Goal: Task Accomplishment & Management: Use online tool/utility

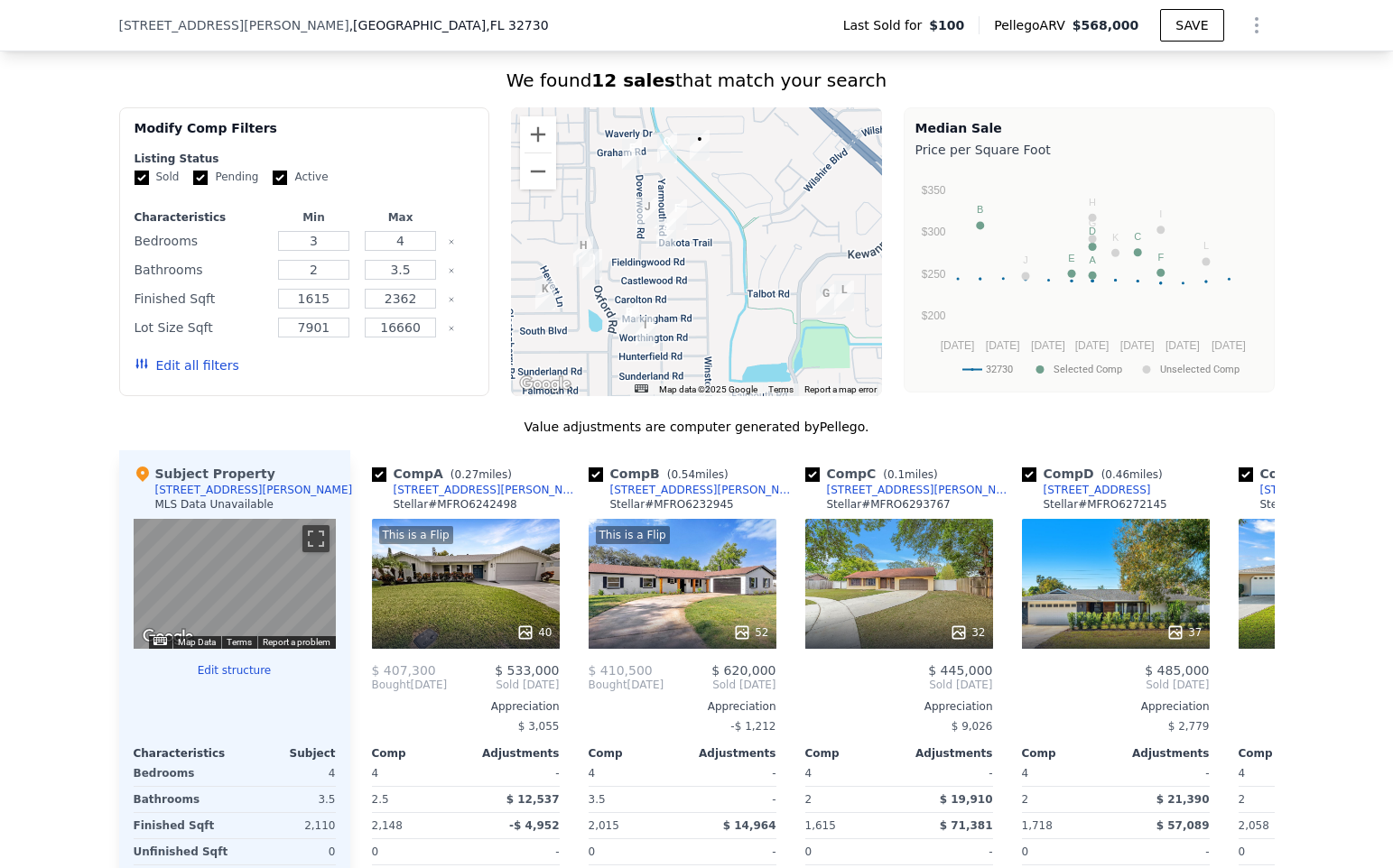
scroll to position [1326, 0]
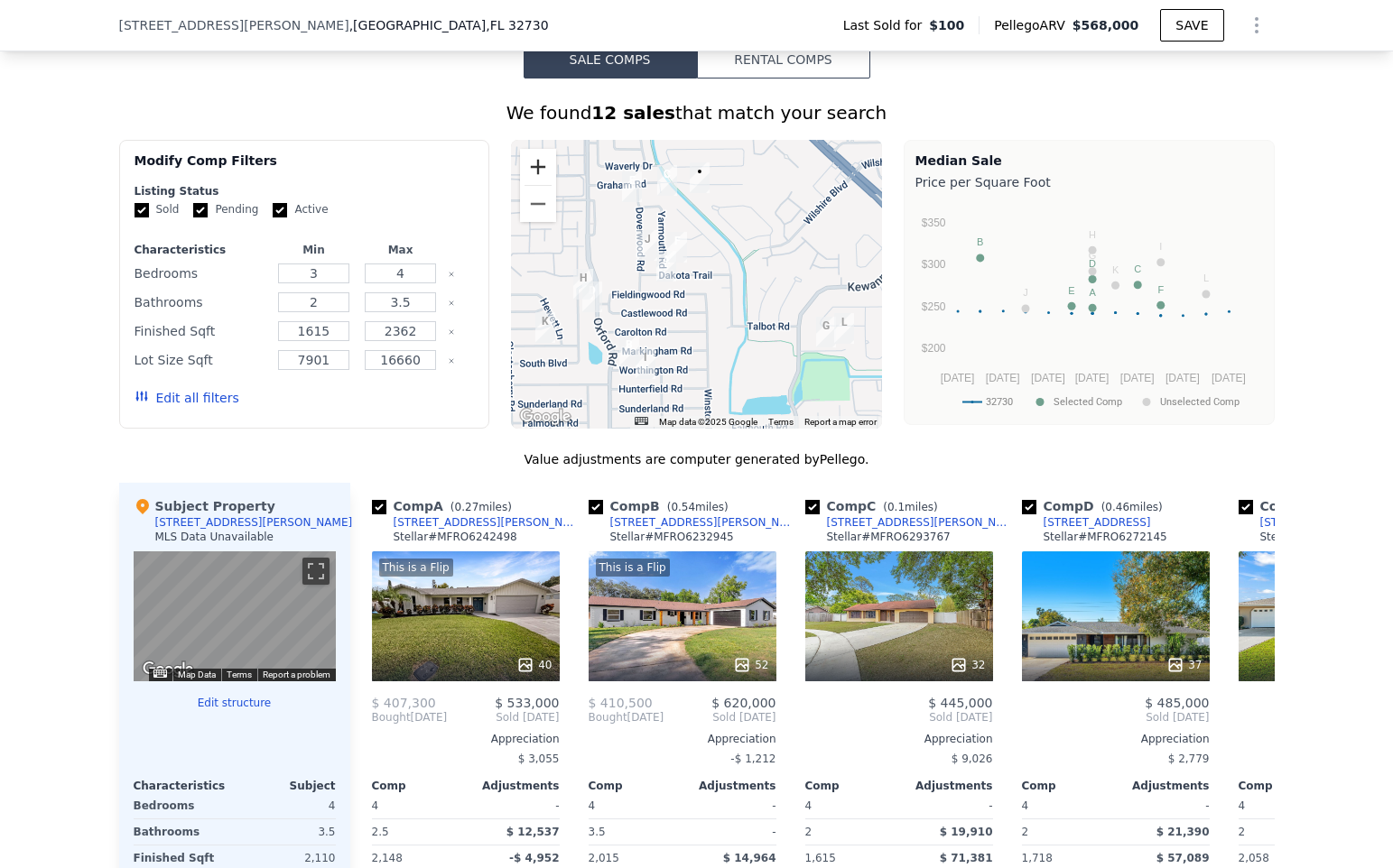
click at [531, 162] on button "Zoom in" at bounding box center [538, 166] width 36 height 36
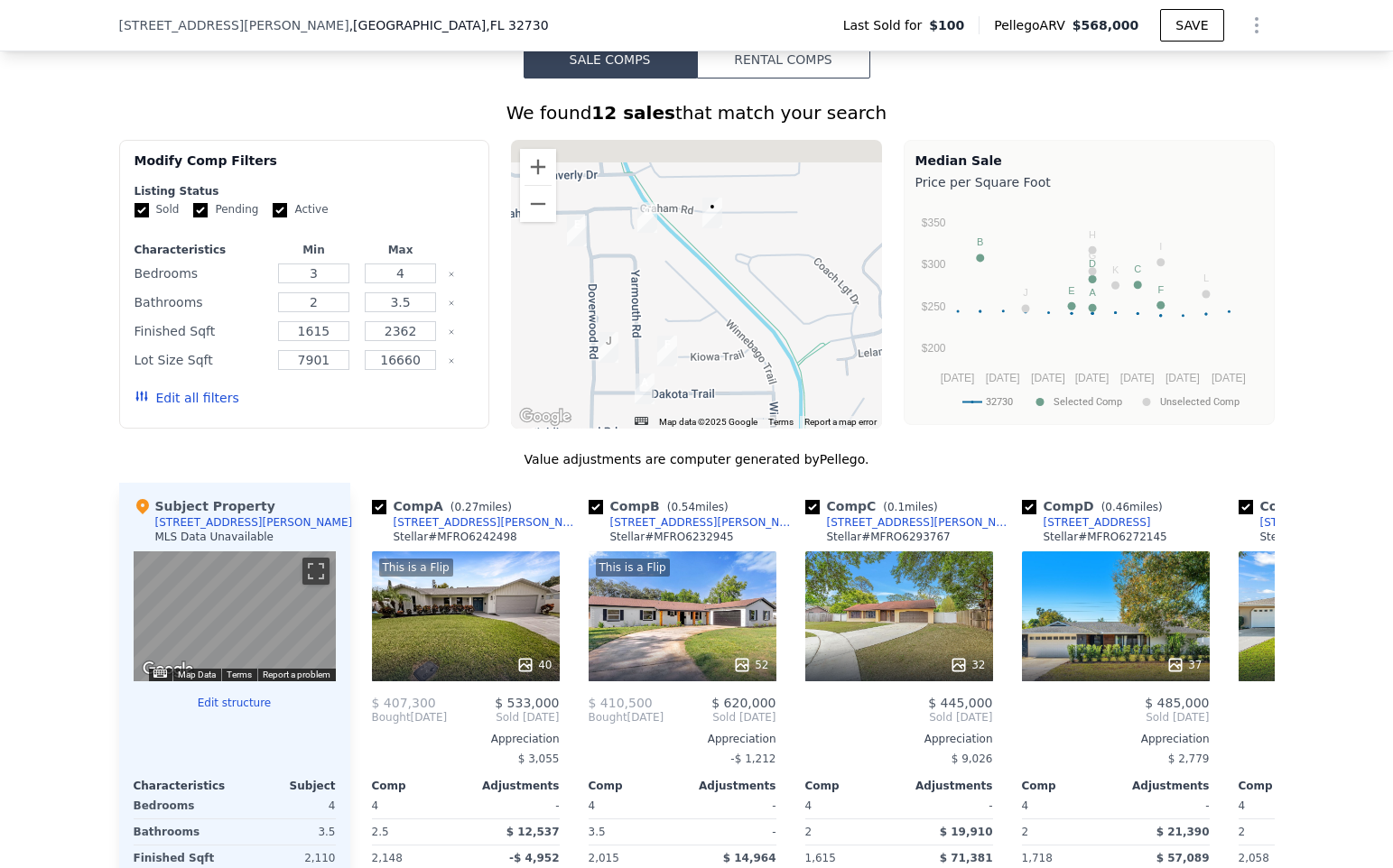
drag, startPoint x: 807, startPoint y: 251, endPoint x: 814, endPoint y: 381, distance: 130.2
click at [814, 381] on div at bounding box center [696, 284] width 371 height 289
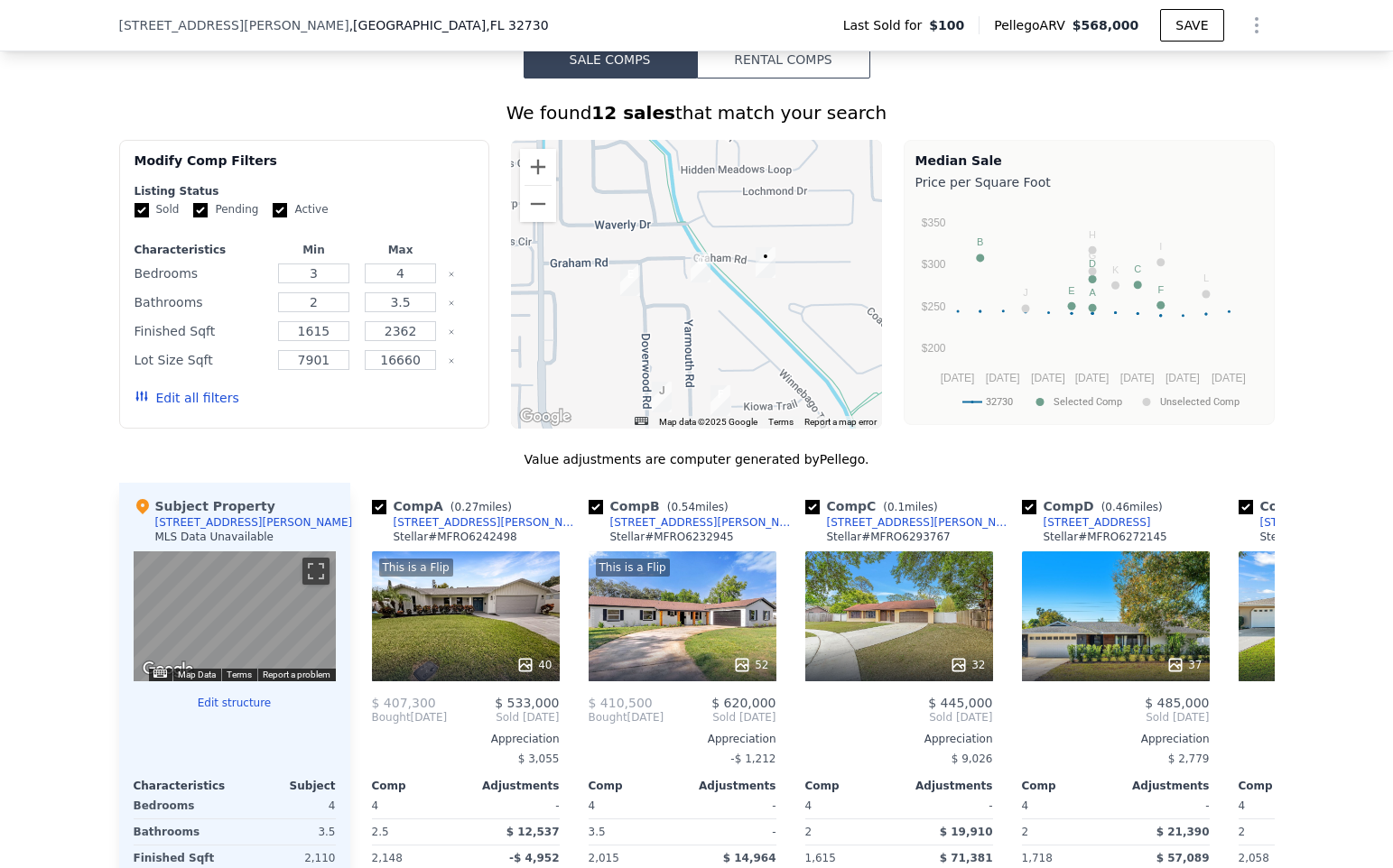
drag, startPoint x: 780, startPoint y: 221, endPoint x: 833, endPoint y: 274, distance: 75.0
click at [833, 274] on div at bounding box center [696, 284] width 371 height 289
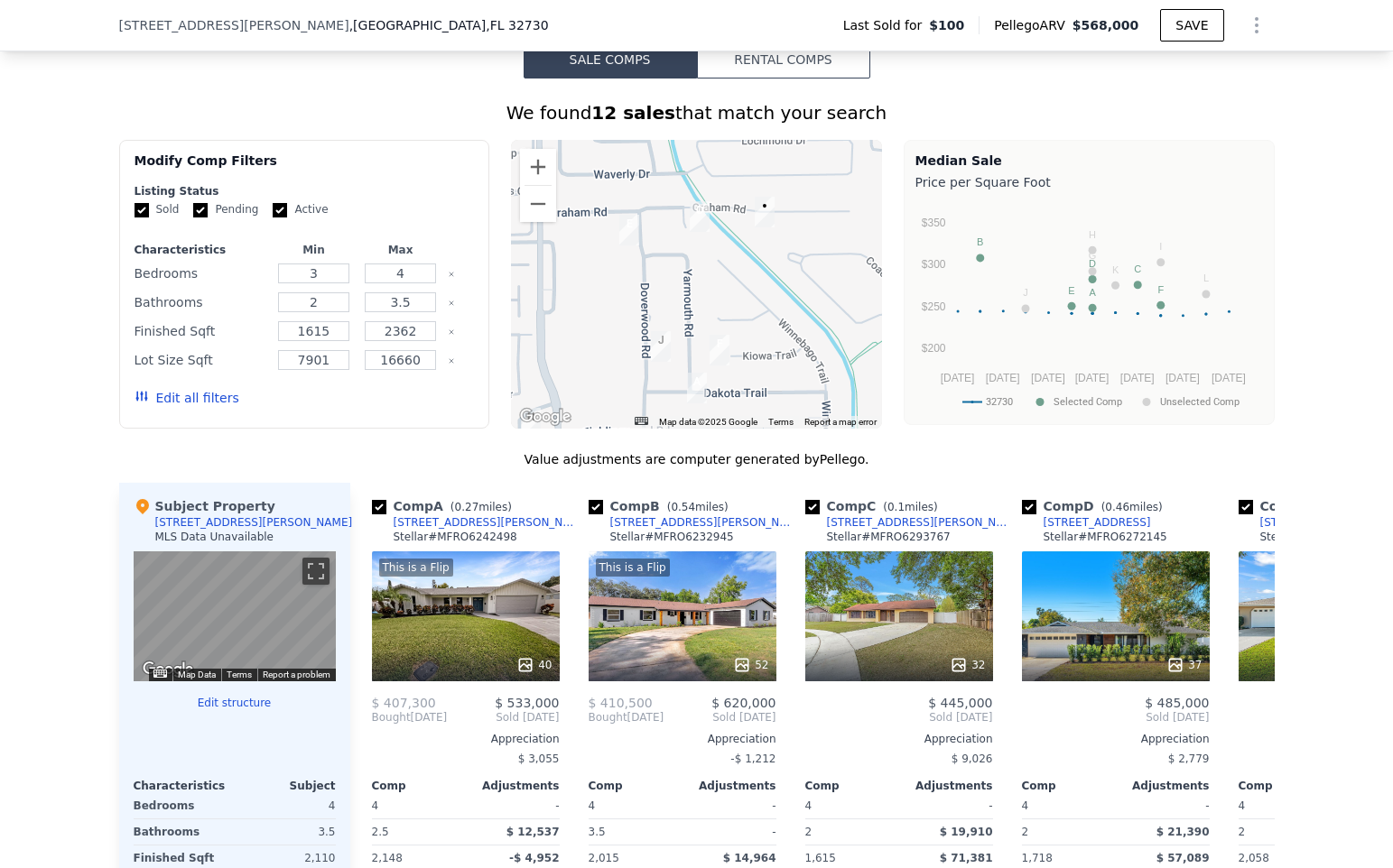
drag, startPoint x: 602, startPoint y: 335, endPoint x: 602, endPoint y: 283, distance: 52.0
click at [602, 283] on div at bounding box center [696, 284] width 371 height 289
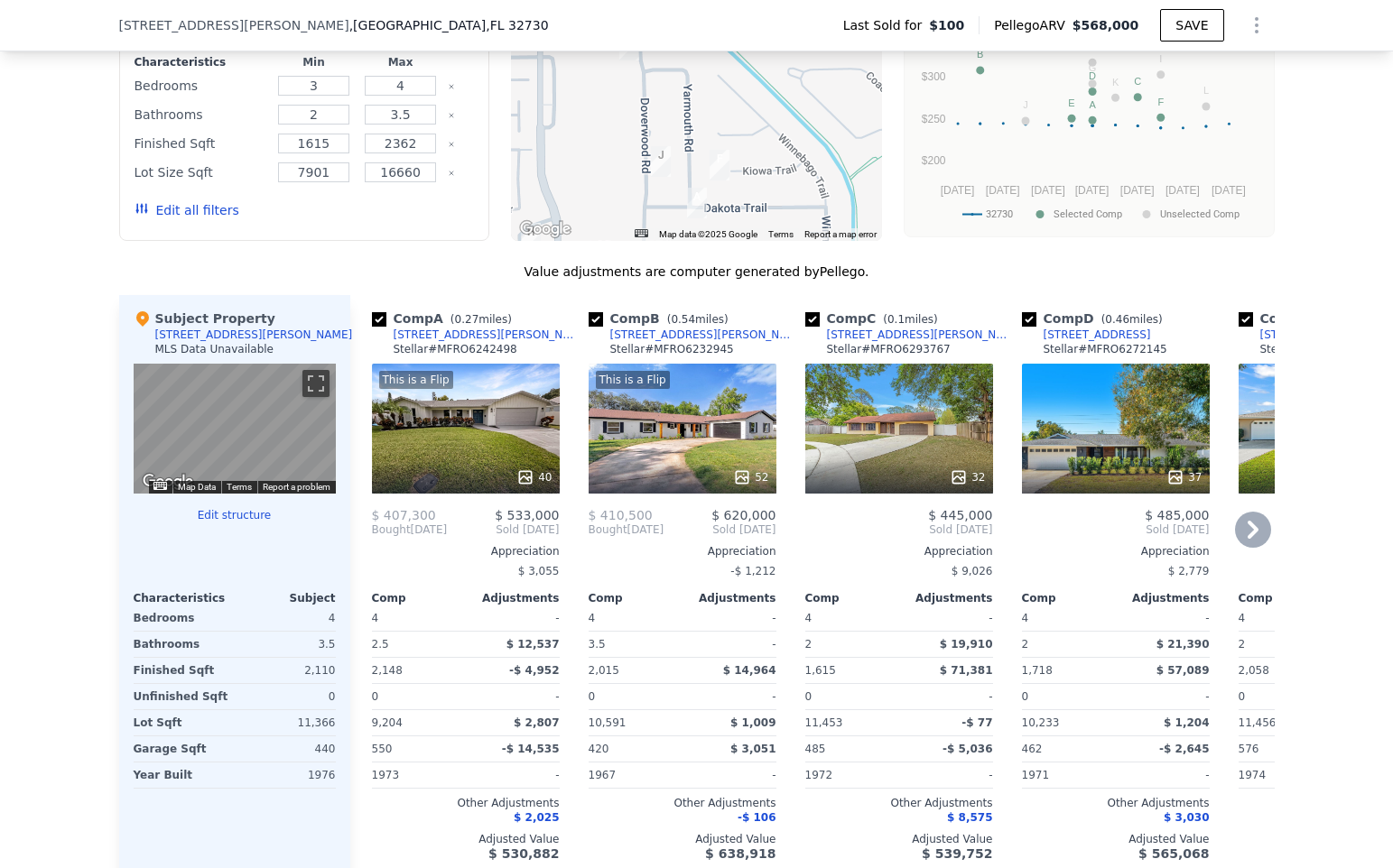
scroll to position [1512, 0]
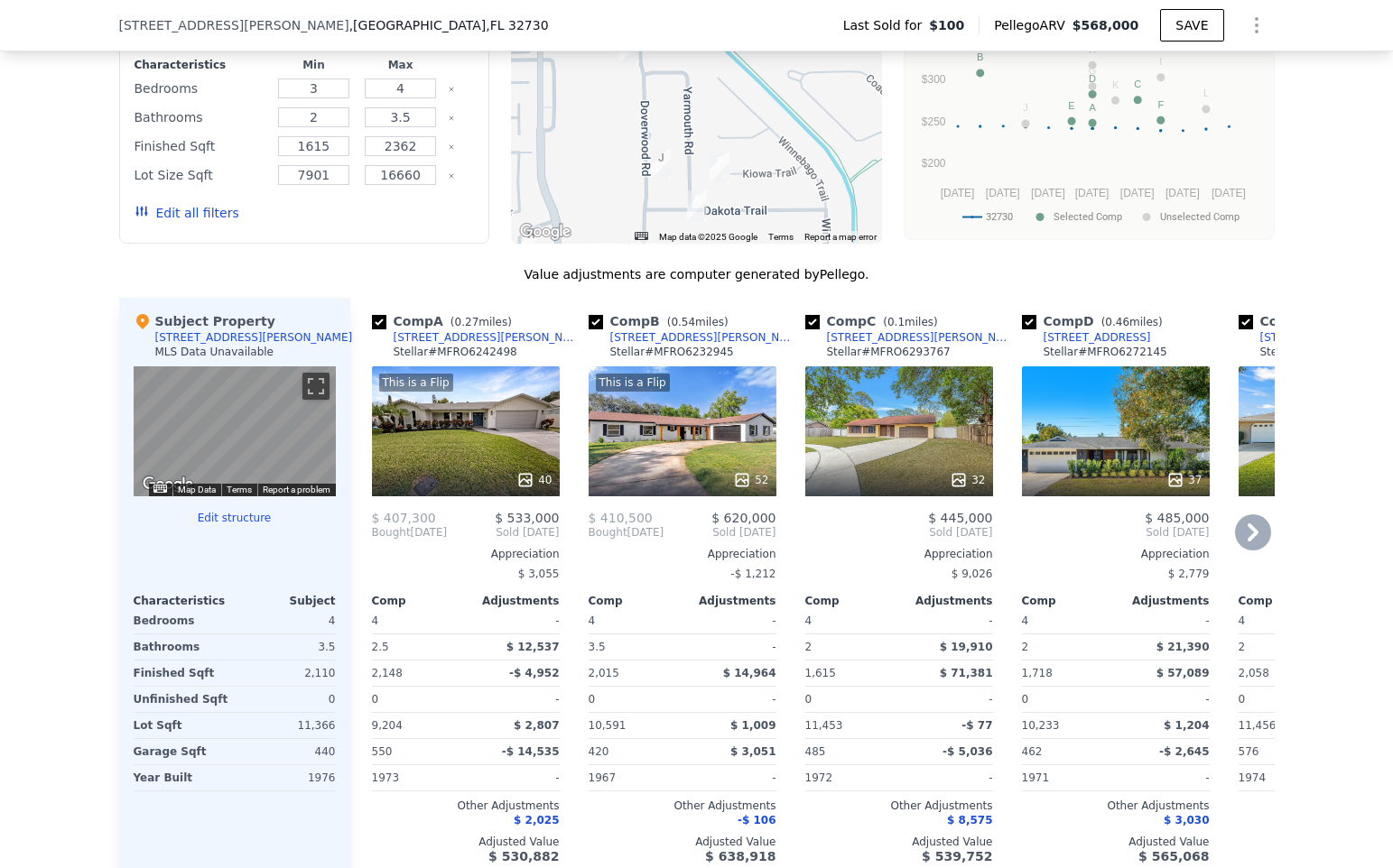
click at [1178, 476] on icon at bounding box center [1176, 480] width 12 height 12
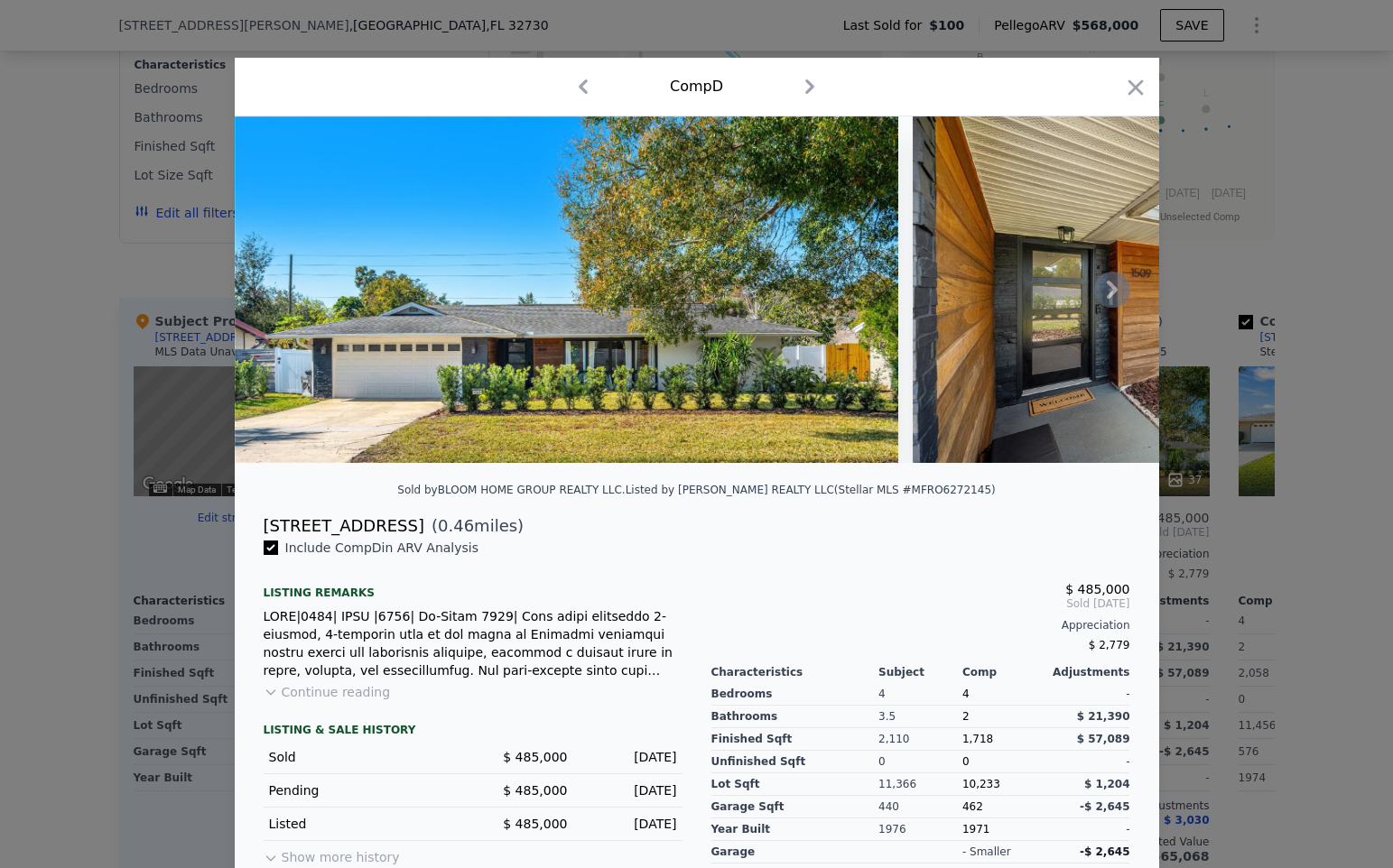
click at [1118, 287] on icon at bounding box center [1112, 289] width 36 height 36
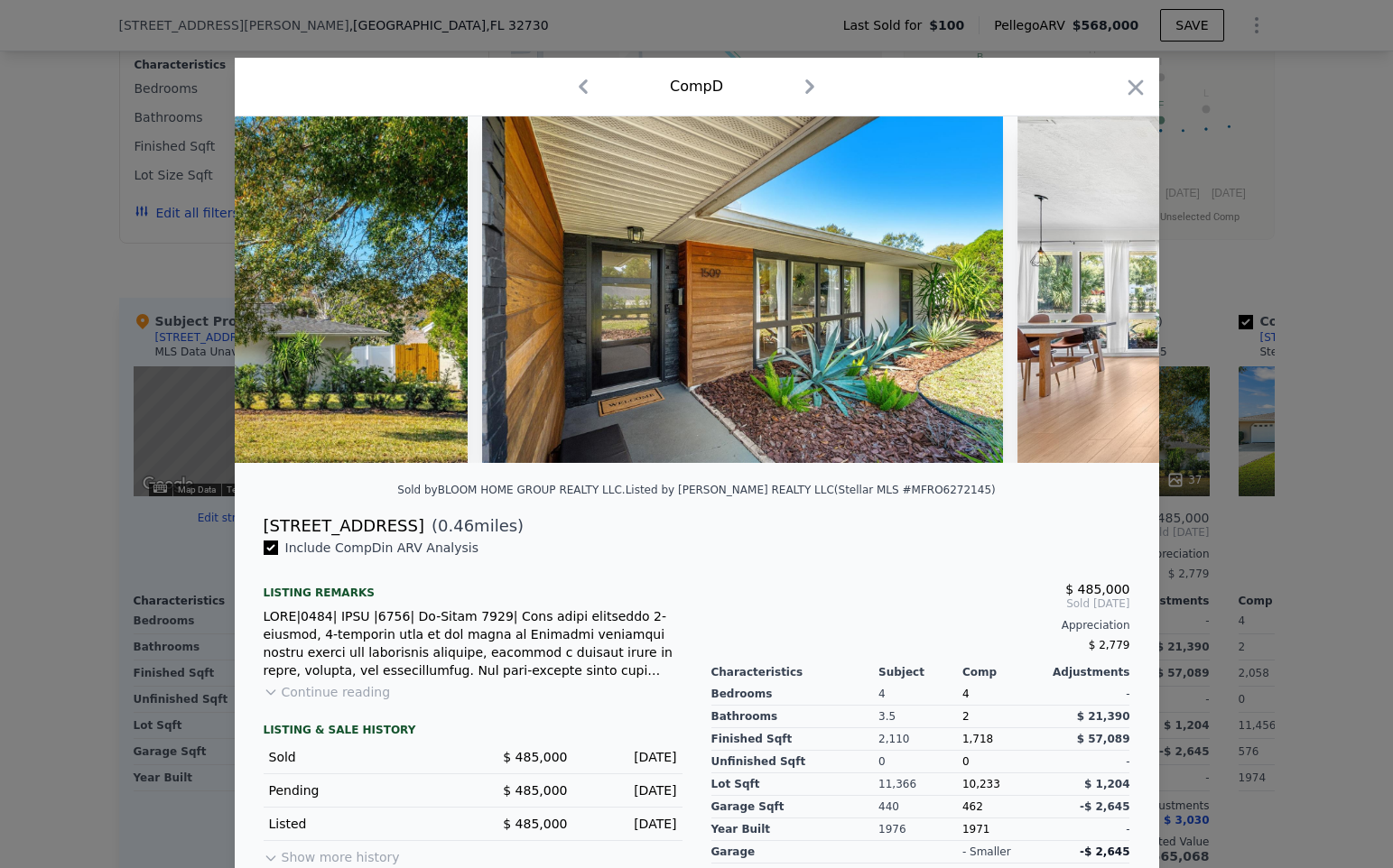
scroll to position [0, 433]
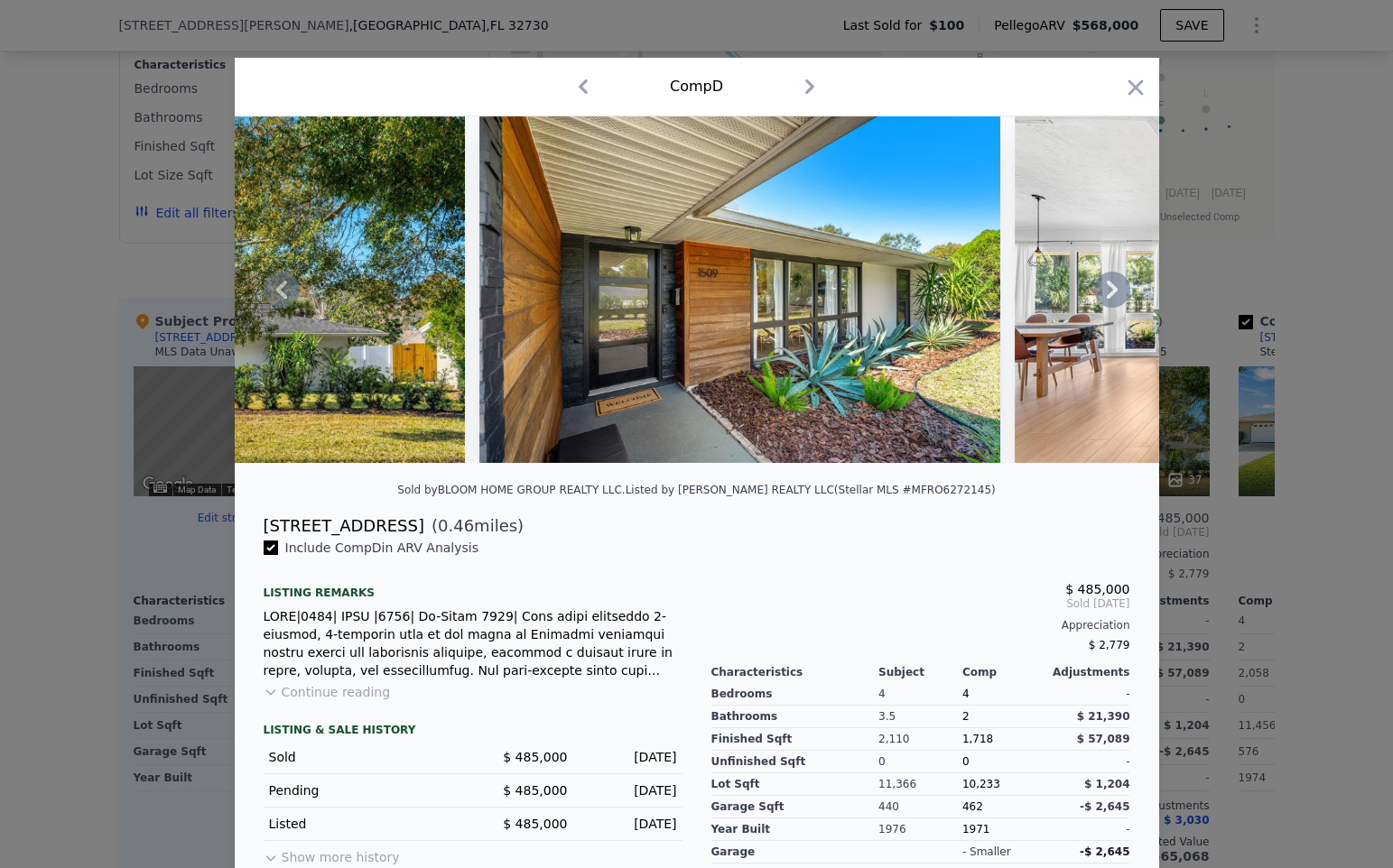
click at [1118, 287] on icon at bounding box center [1112, 289] width 36 height 36
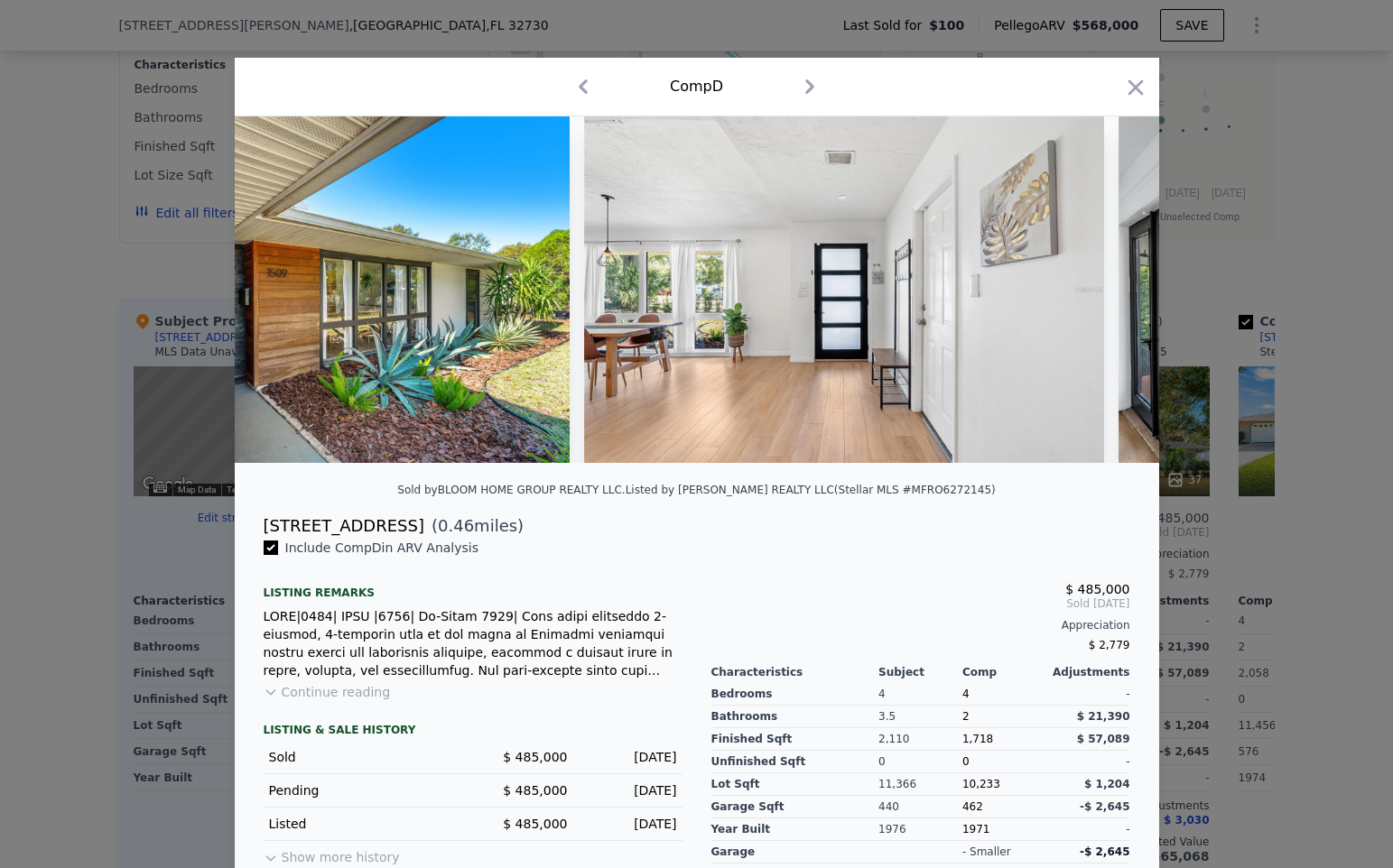
scroll to position [0, 866]
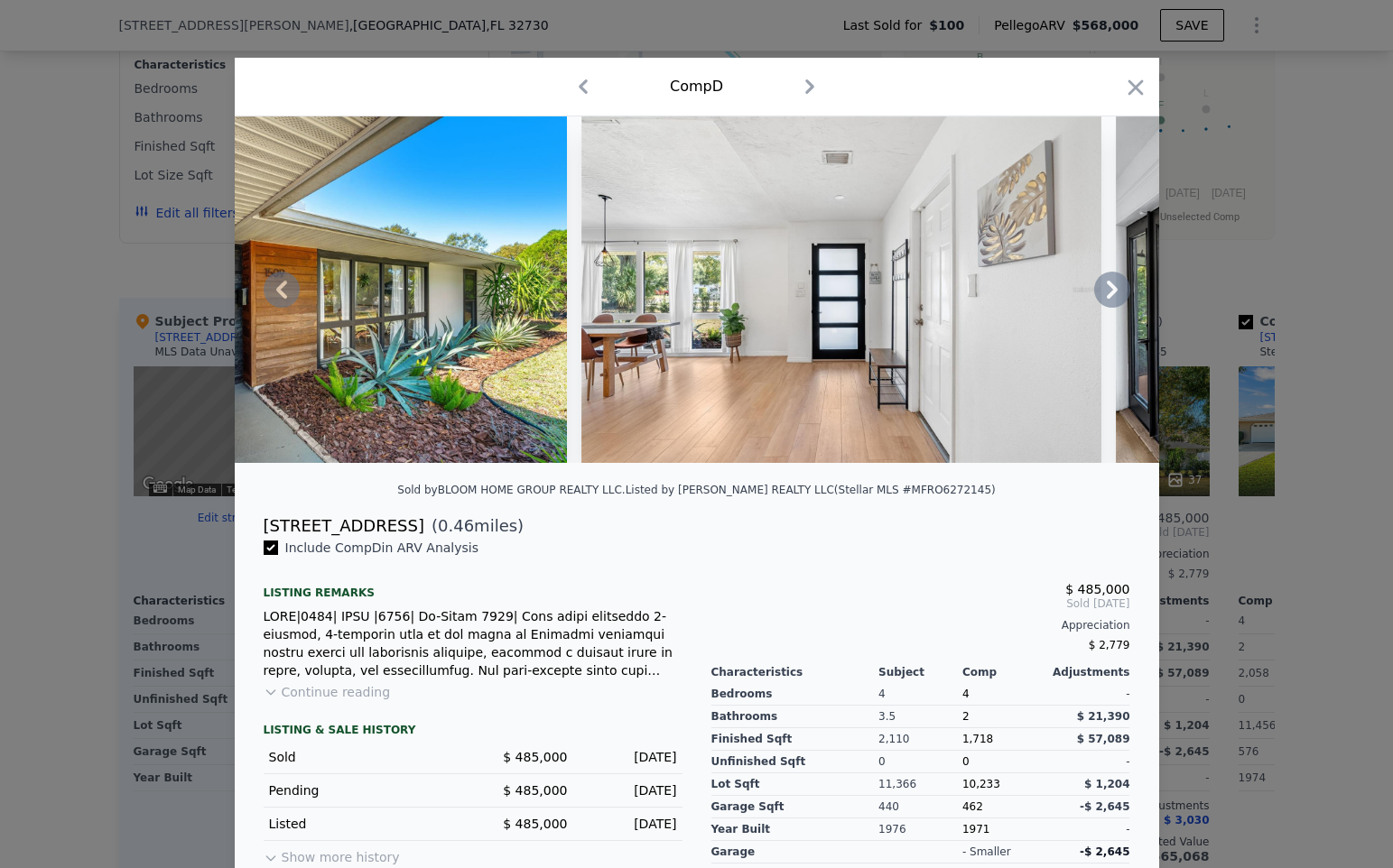
click at [1118, 287] on div at bounding box center [697, 289] width 924 height 347
click at [1115, 287] on icon at bounding box center [1112, 289] width 11 height 18
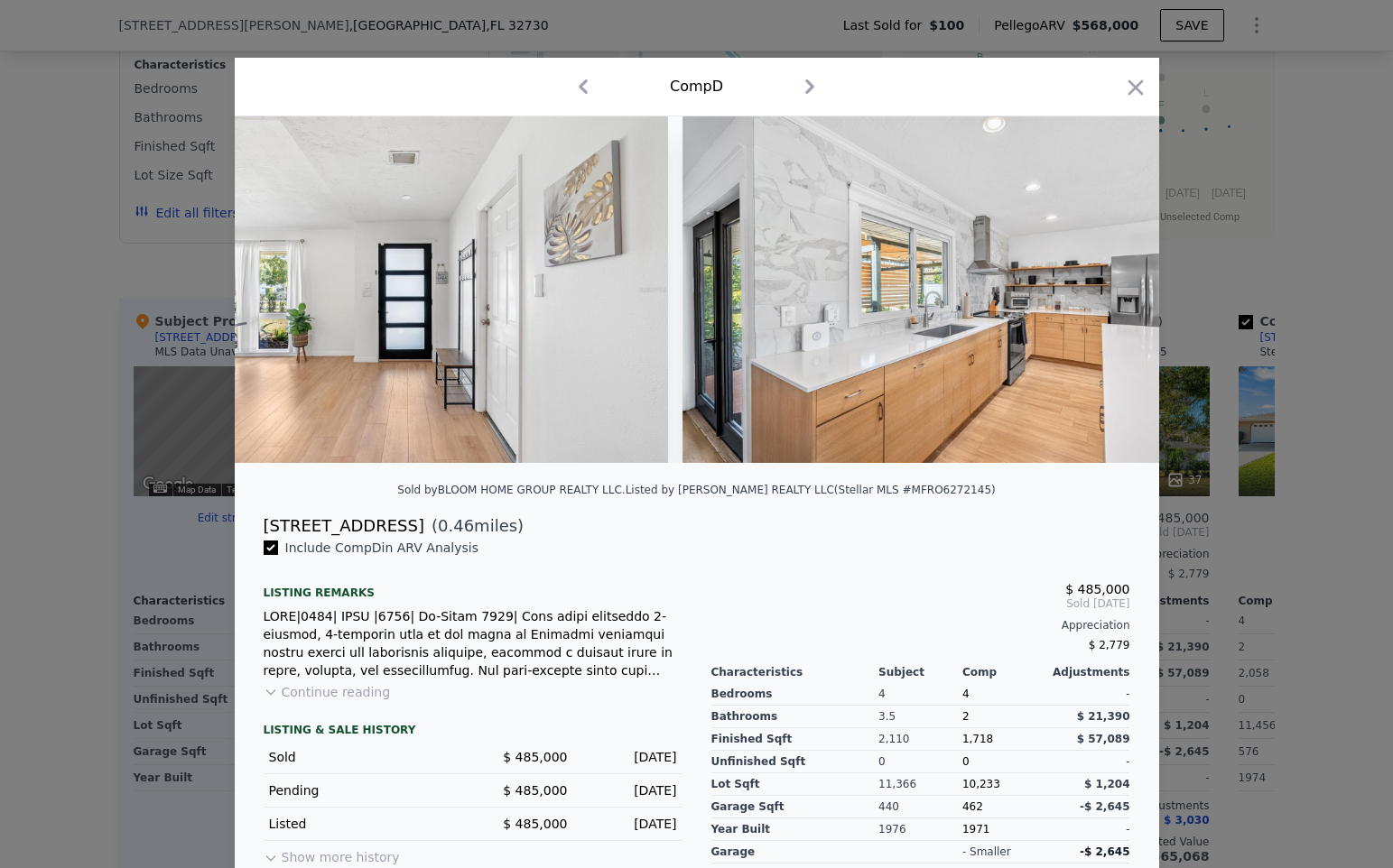
click at [1115, 287] on div at bounding box center [697, 289] width 924 height 347
click at [1115, 287] on icon at bounding box center [1112, 289] width 11 height 18
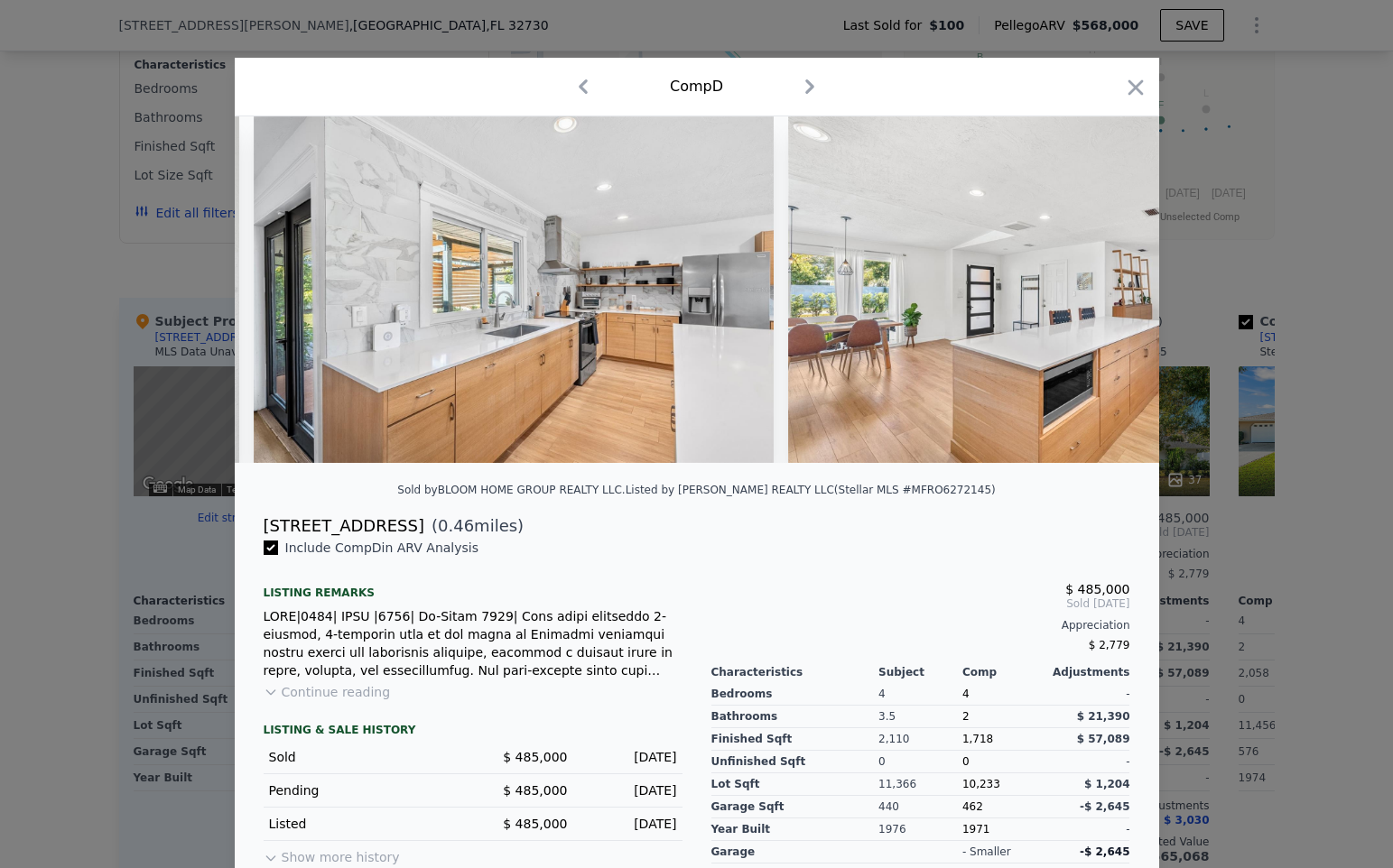
scroll to position [0, 1734]
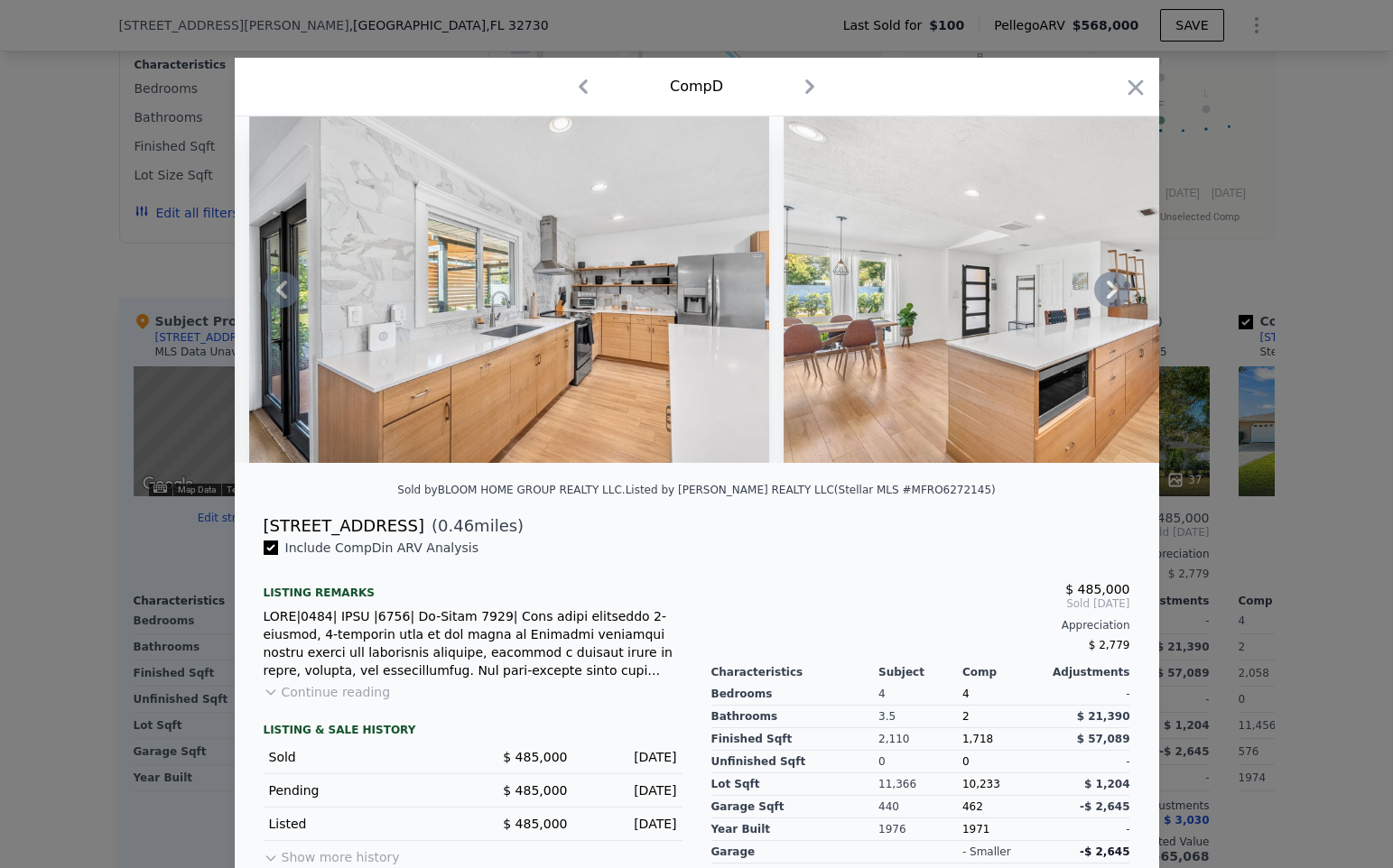
click at [1106, 288] on icon at bounding box center [1112, 289] width 36 height 36
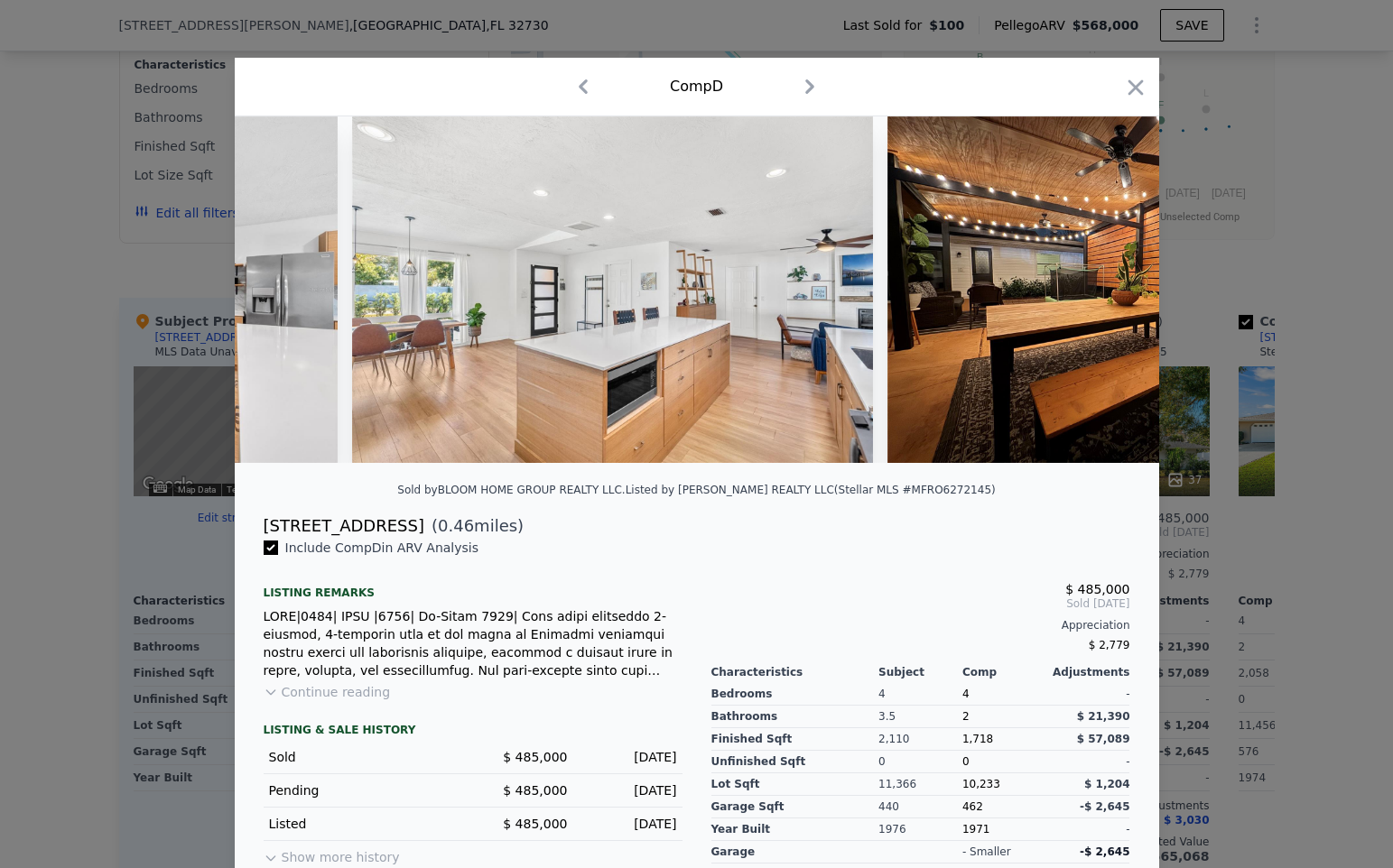
scroll to position [0, 2167]
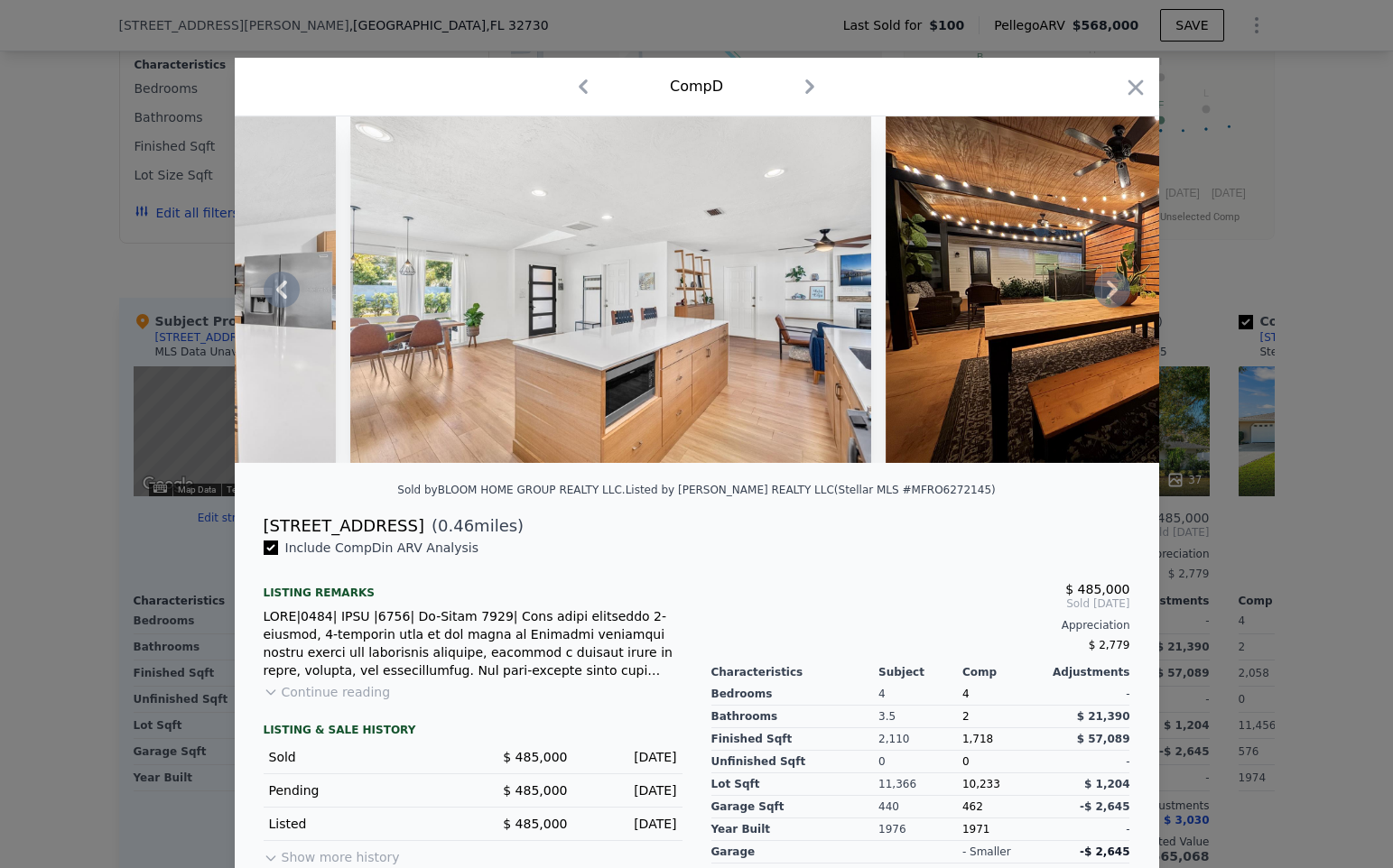
click at [1108, 287] on icon at bounding box center [1112, 289] width 36 height 36
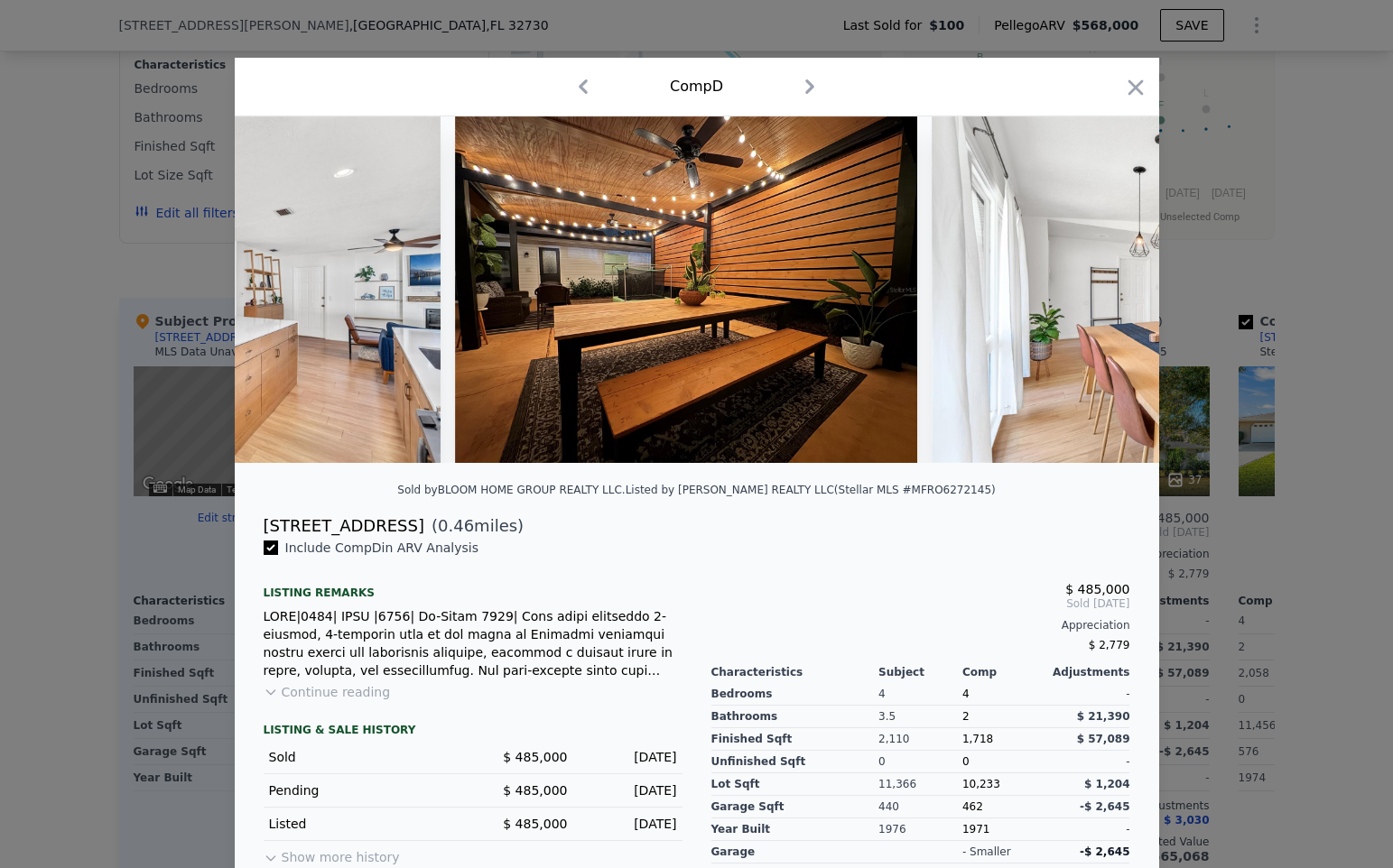
scroll to position [0, 2600]
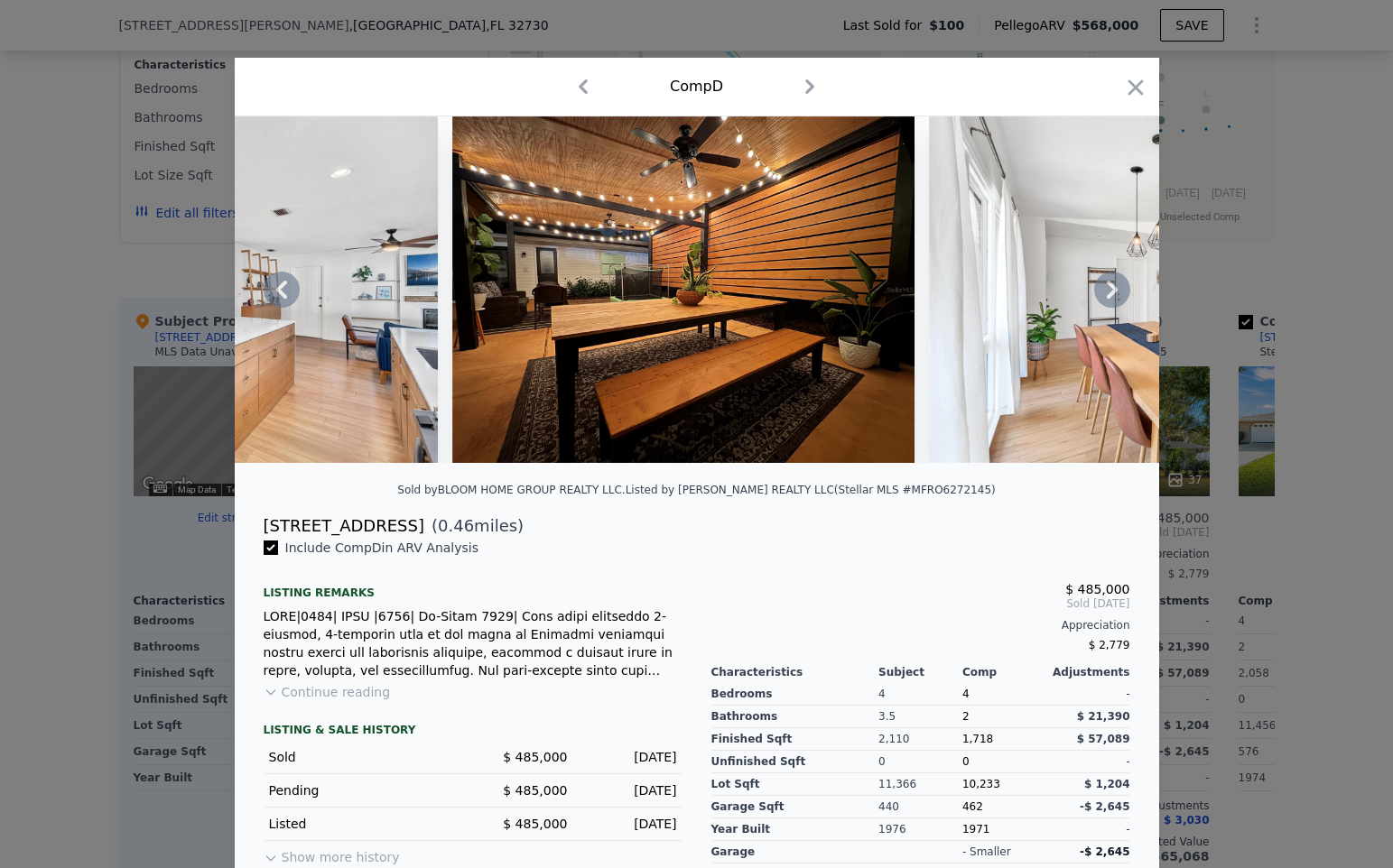
click at [1106, 289] on icon at bounding box center [1112, 289] width 36 height 36
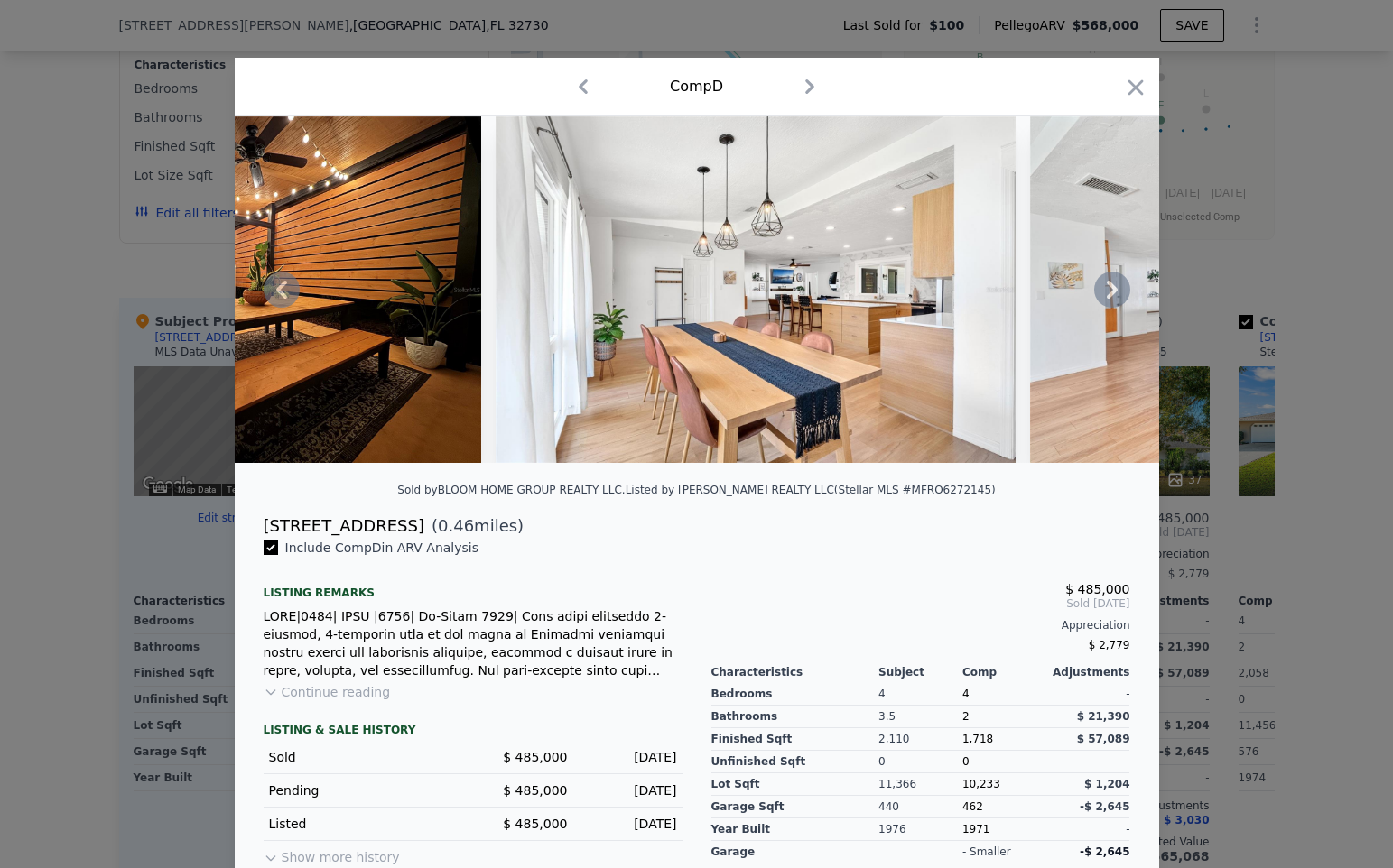
click at [1106, 289] on icon at bounding box center [1112, 289] width 36 height 36
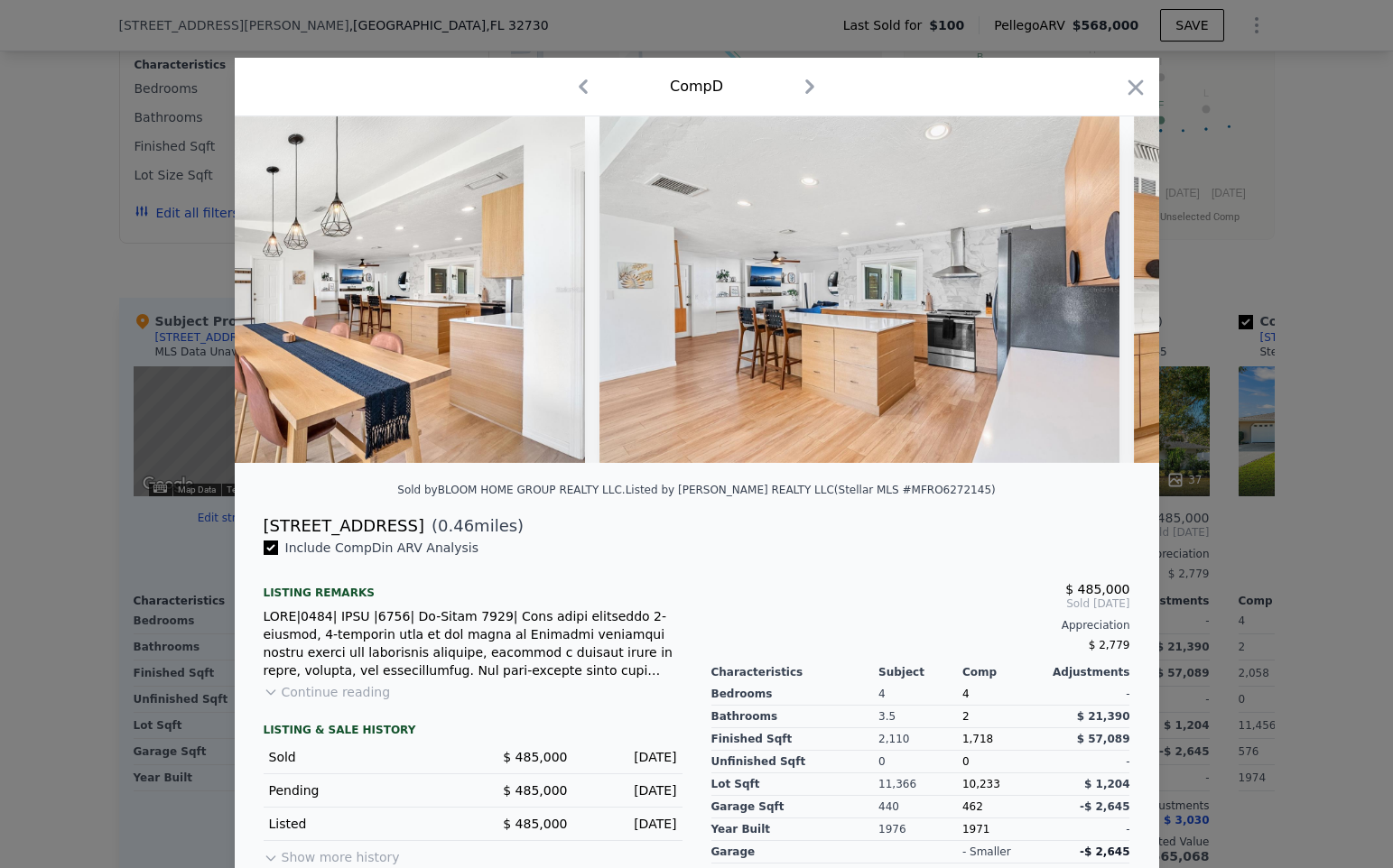
scroll to position [0, 3466]
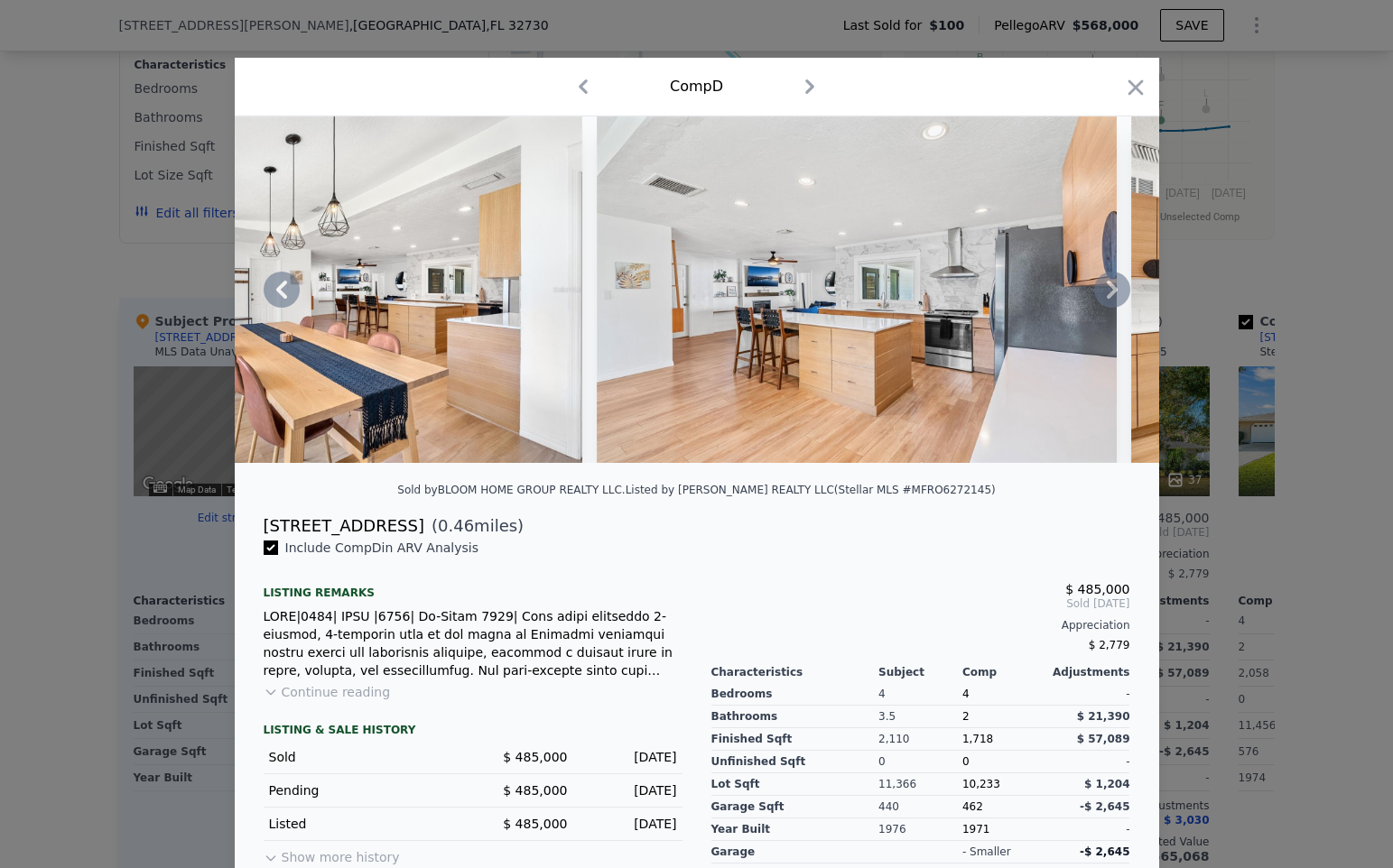
click at [1106, 289] on icon at bounding box center [1112, 289] width 36 height 36
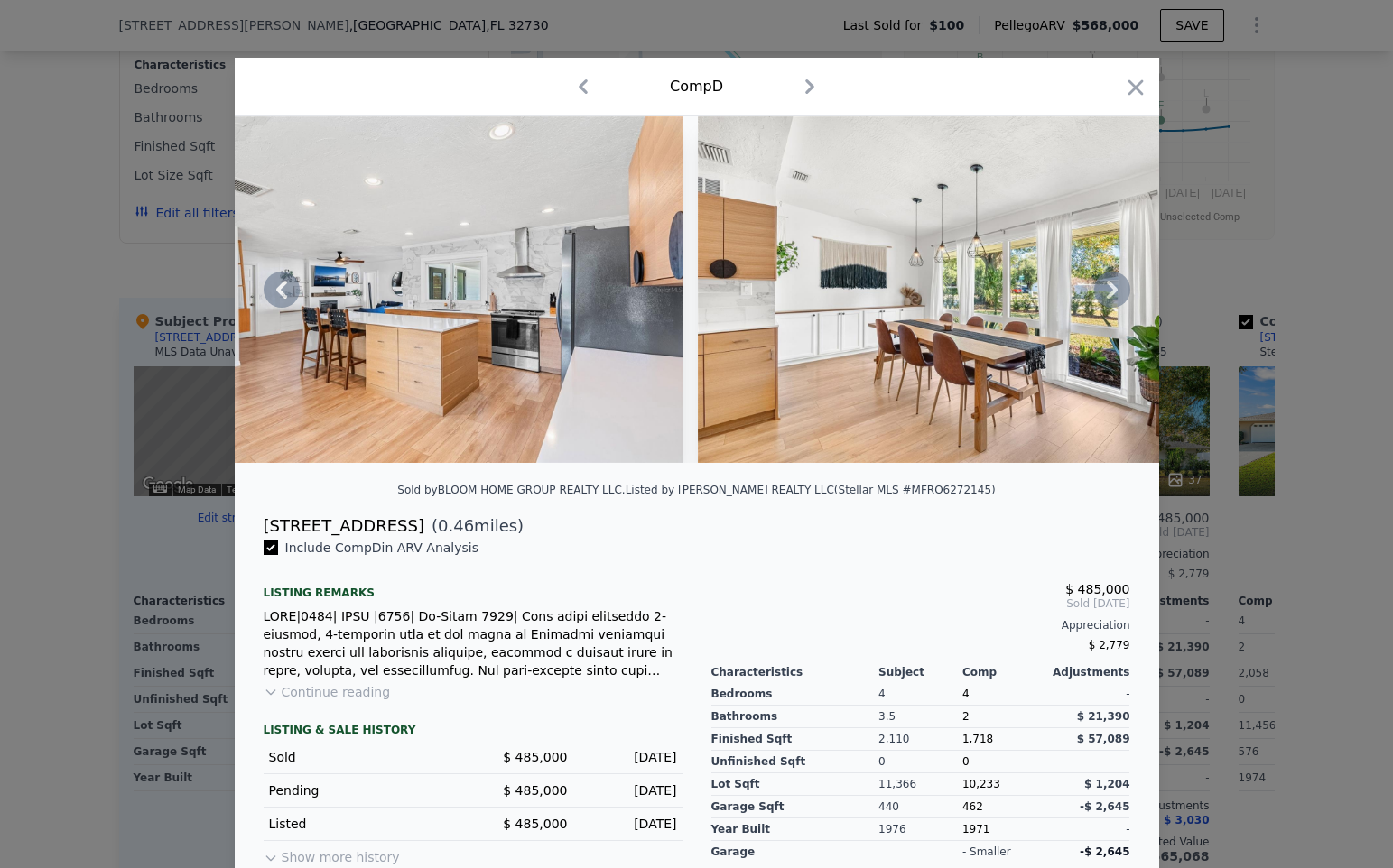
click at [1106, 289] on icon at bounding box center [1112, 289] width 36 height 36
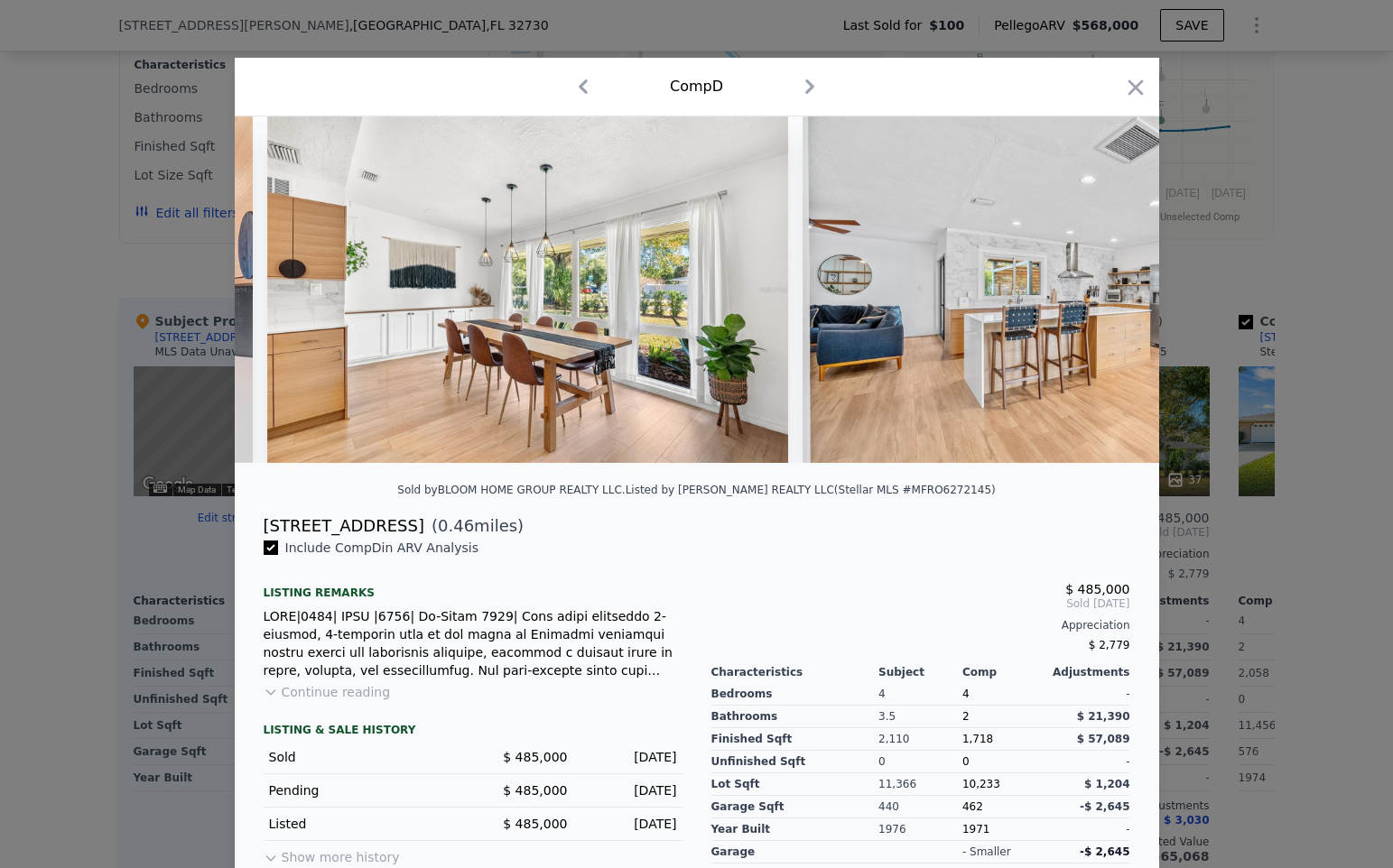
scroll to position [0, 4333]
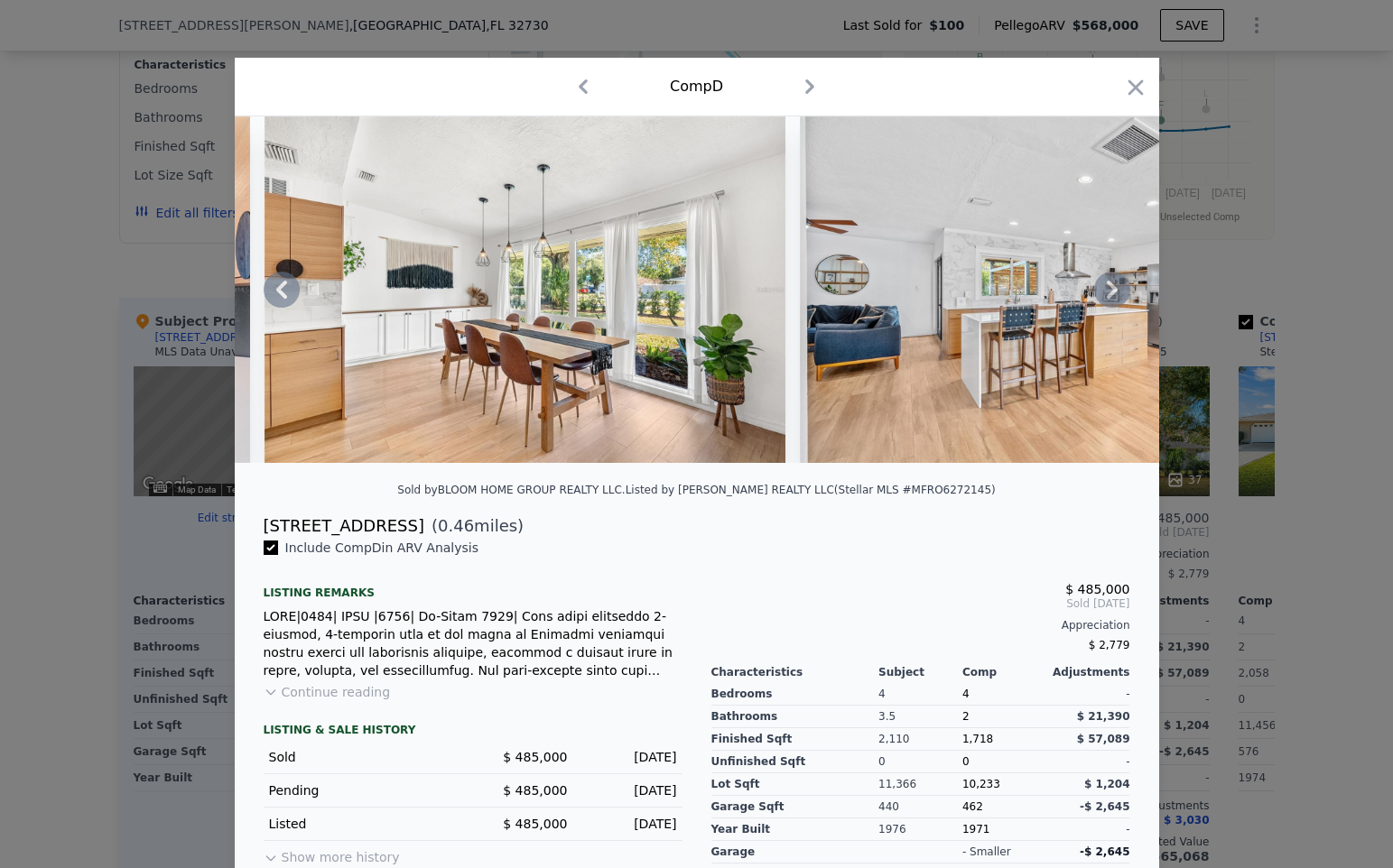
click at [1110, 289] on icon at bounding box center [1112, 289] width 36 height 36
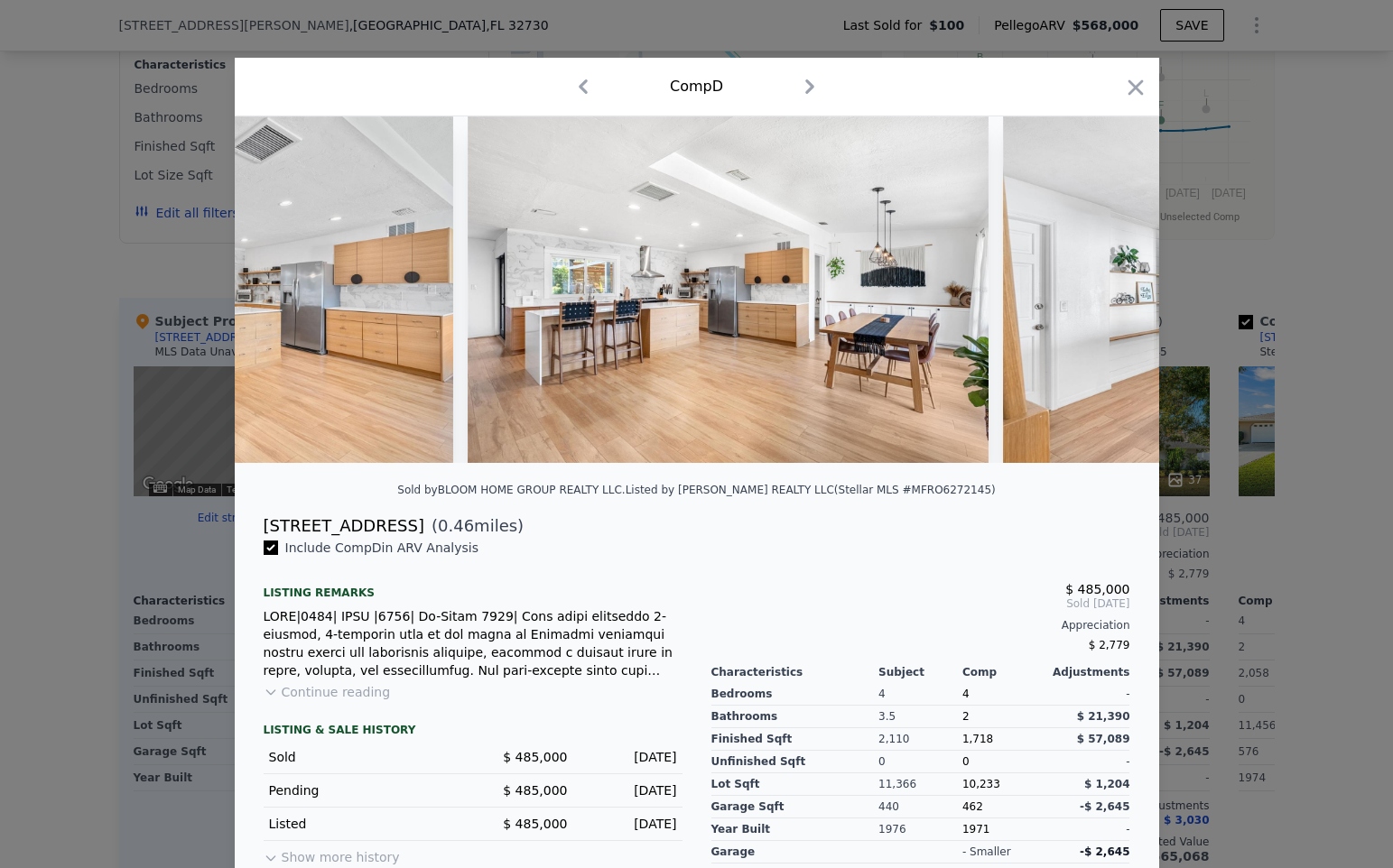
click at [1110, 289] on img at bounding box center [1263, 289] width 520 height 347
click at [1110, 289] on icon at bounding box center [1112, 289] width 36 height 36
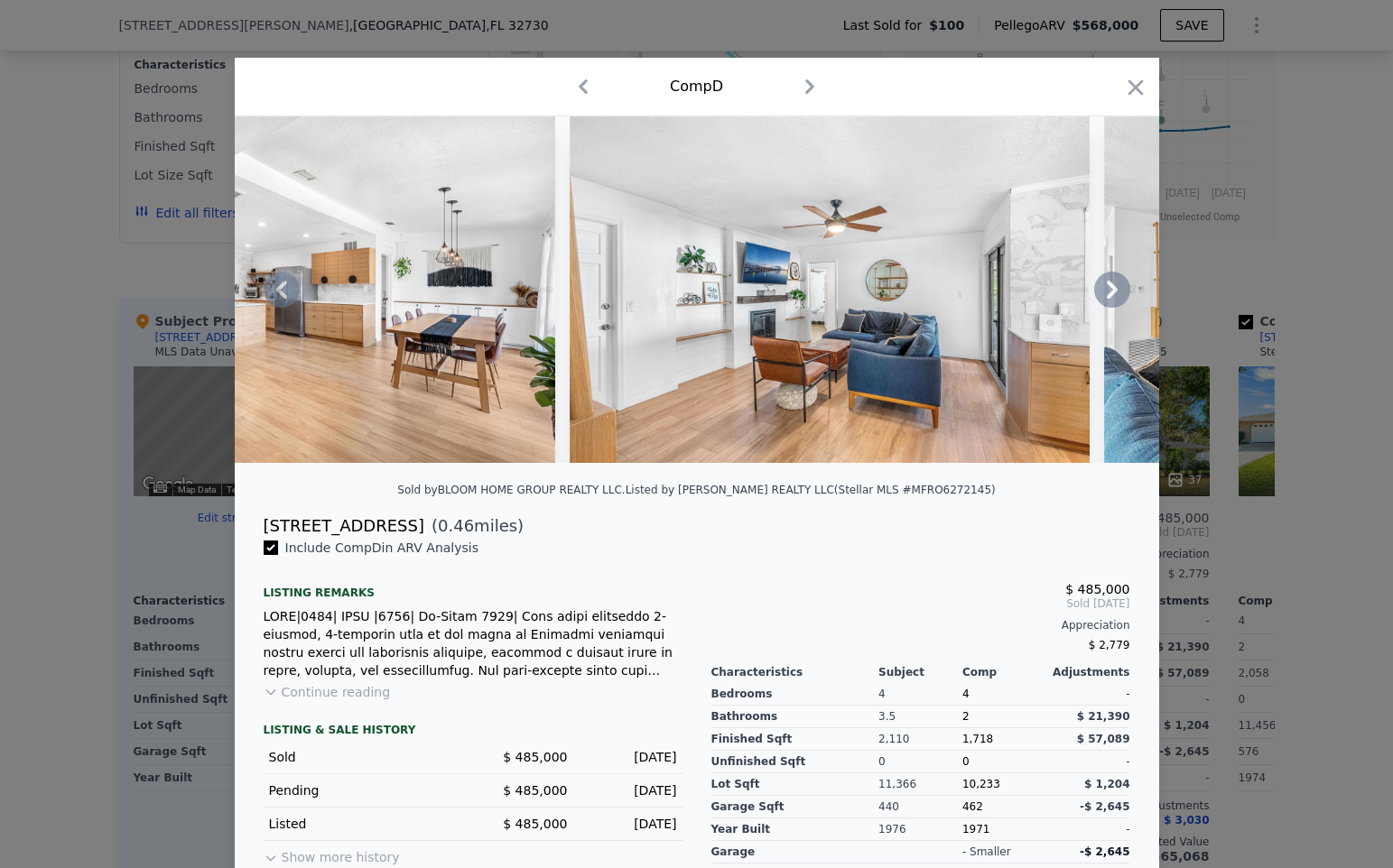
click at [1110, 289] on icon at bounding box center [1112, 289] width 36 height 36
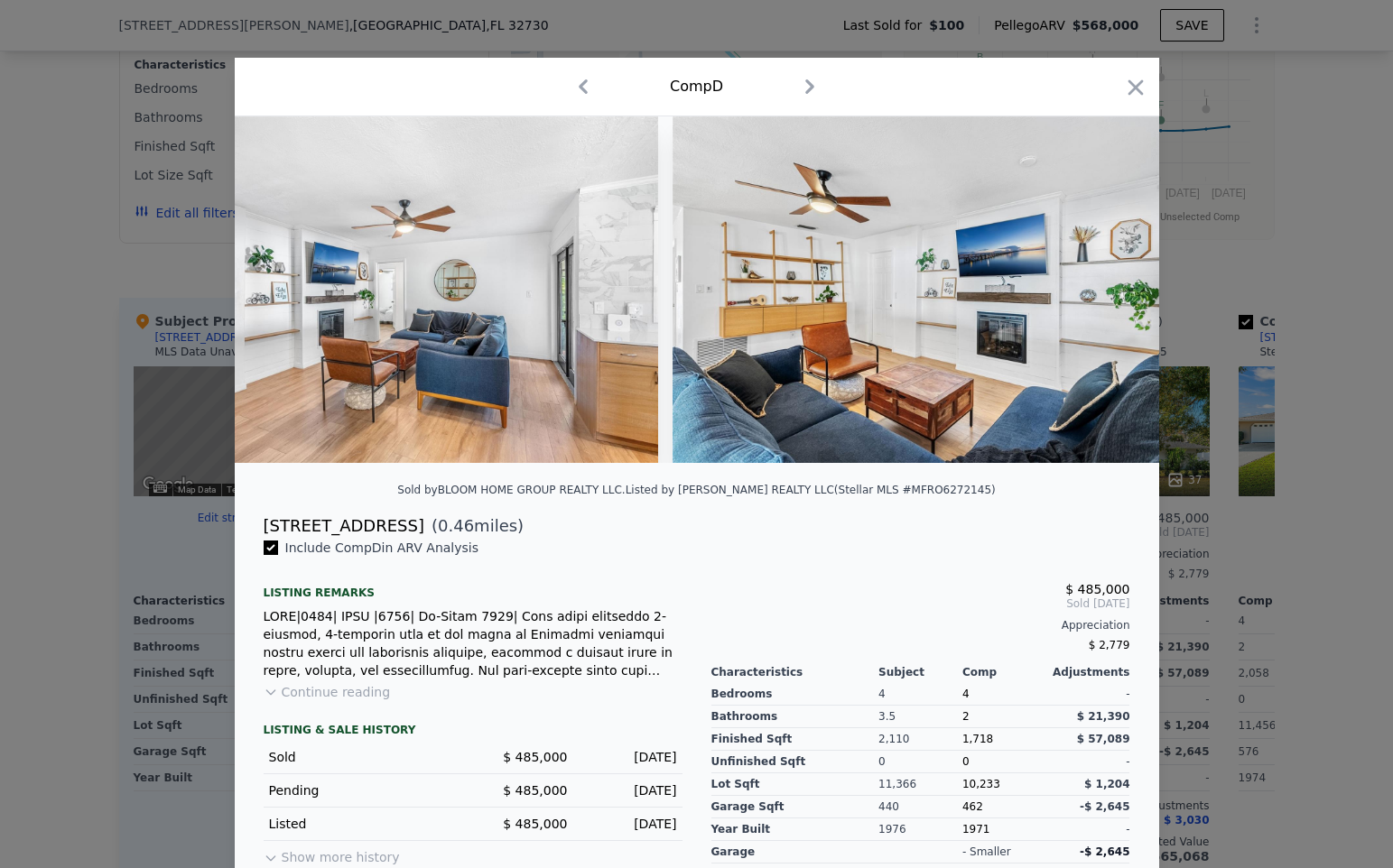
scroll to position [0, 6066]
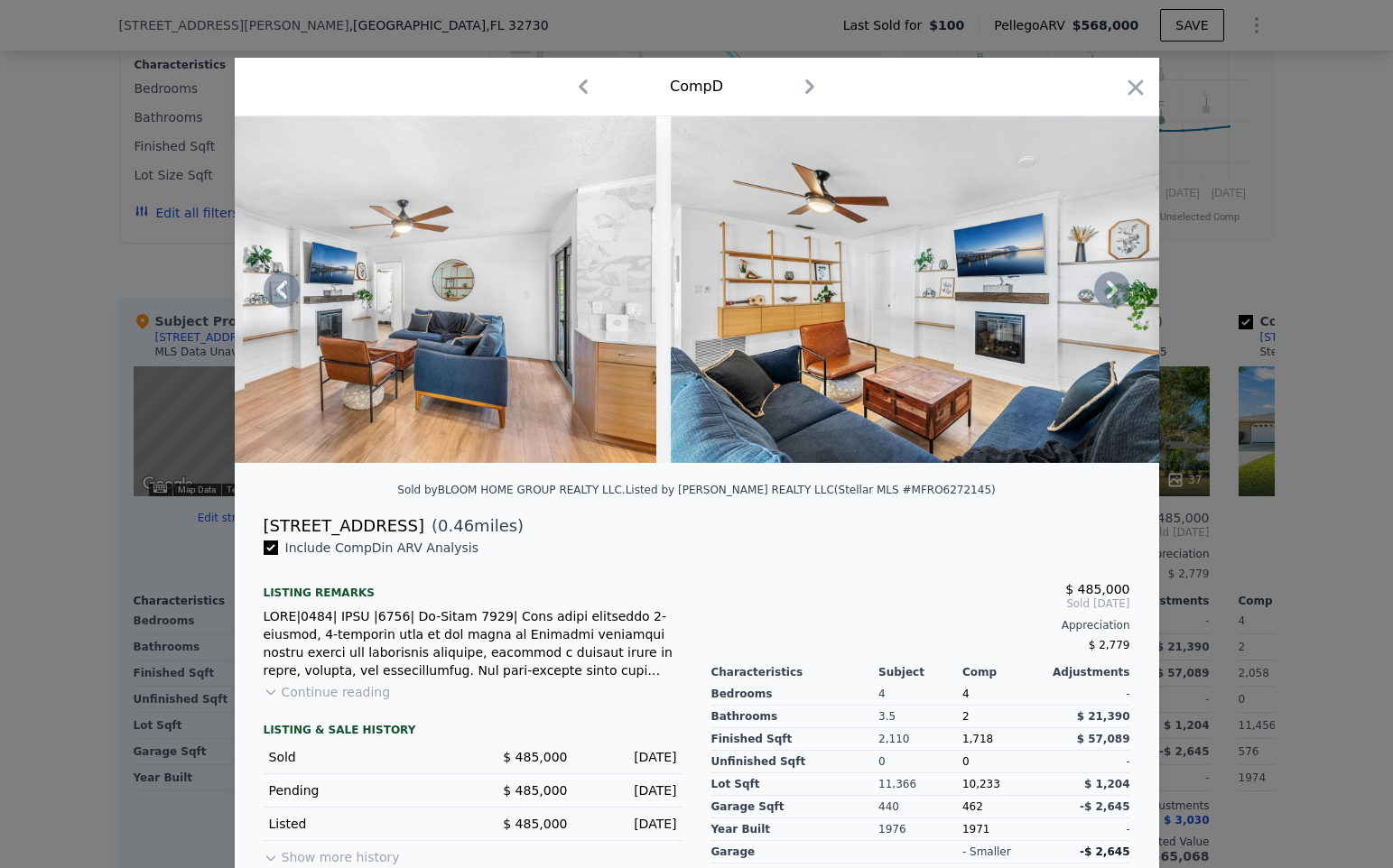
click at [1110, 289] on icon at bounding box center [1112, 289] width 36 height 36
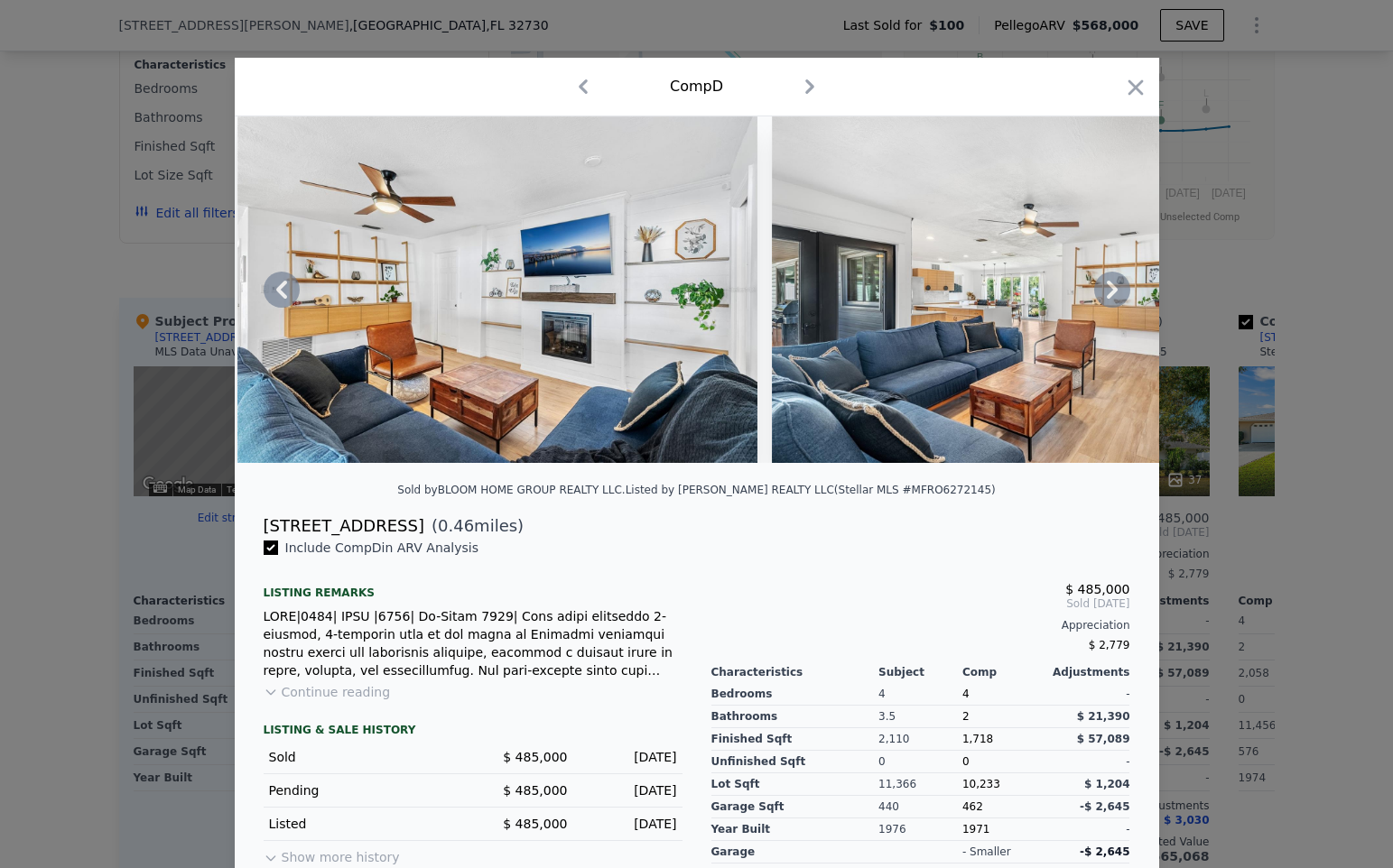
click at [1110, 289] on icon at bounding box center [1112, 289] width 36 height 36
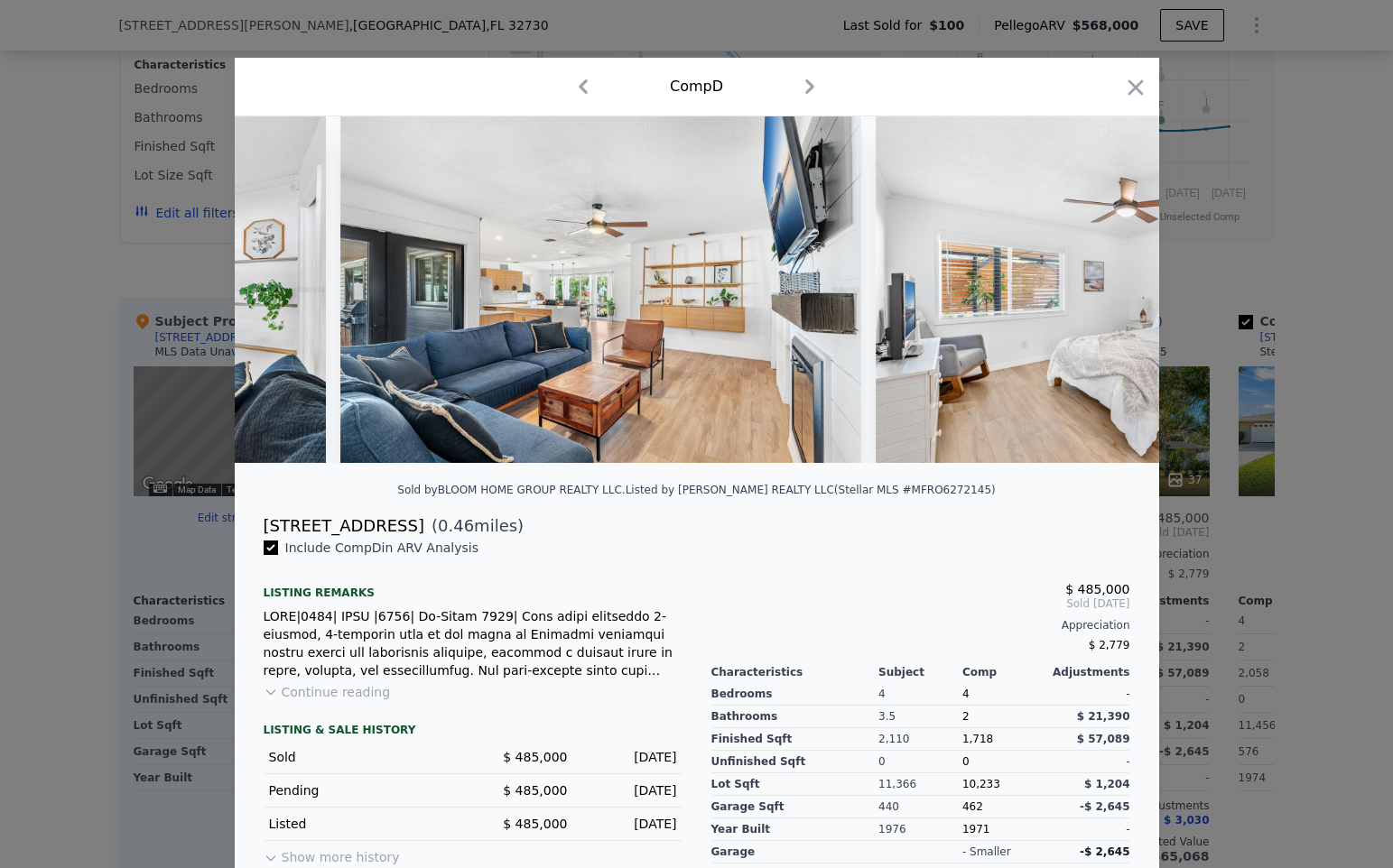
scroll to position [0, 6933]
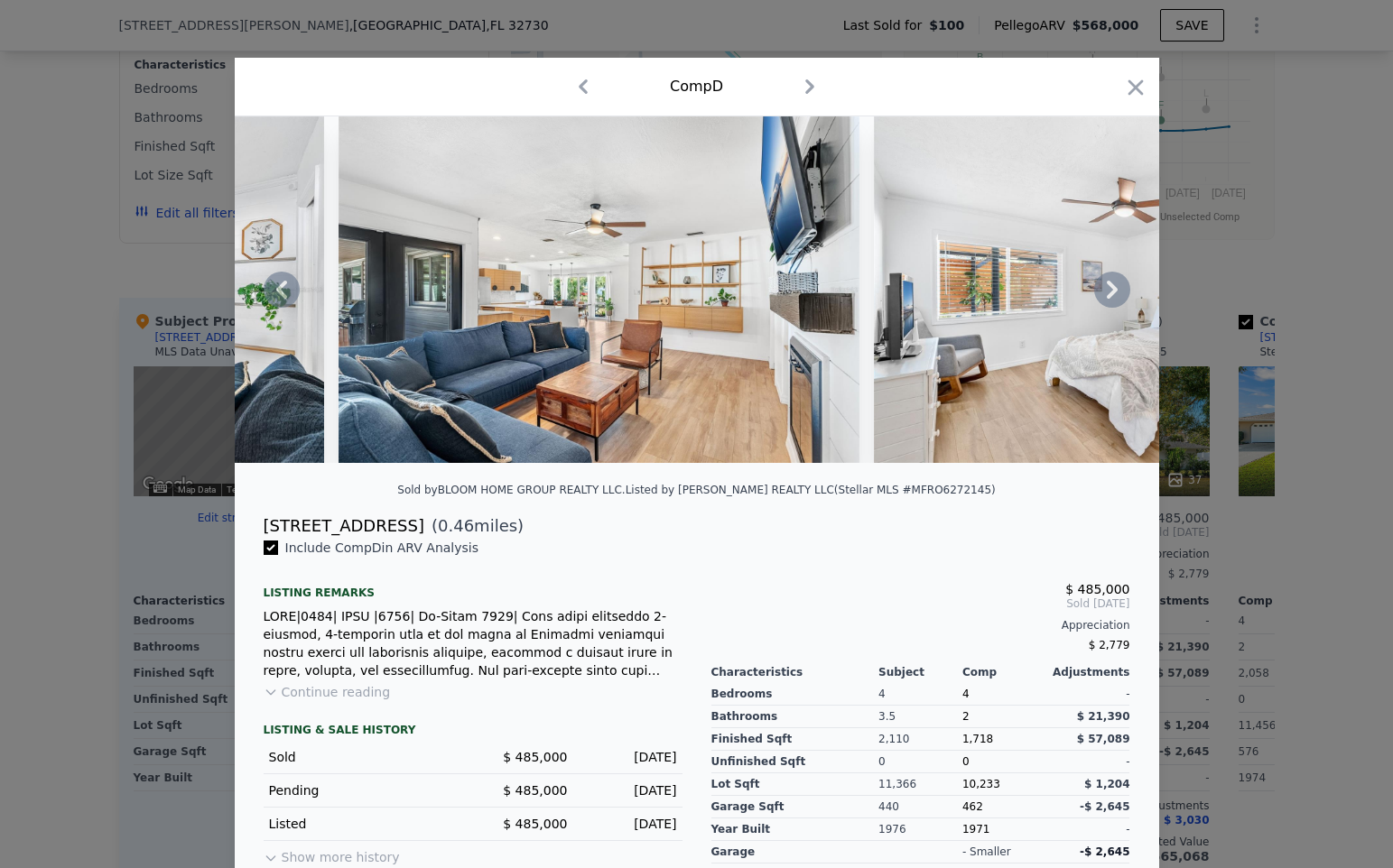
click at [1110, 289] on icon at bounding box center [1112, 289] width 36 height 36
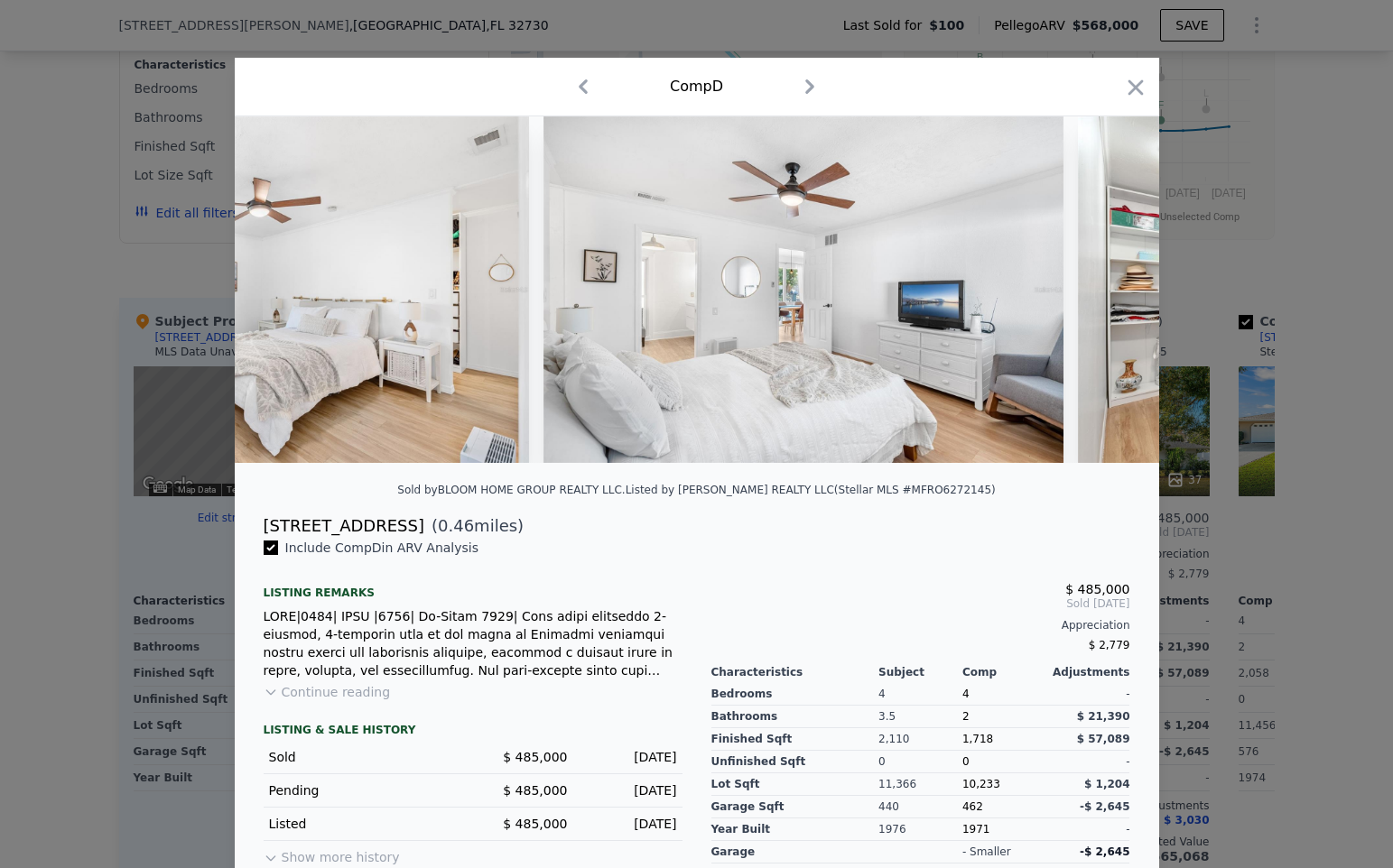
scroll to position [0, 7799]
click at [1110, 289] on div at bounding box center [697, 289] width 924 height 347
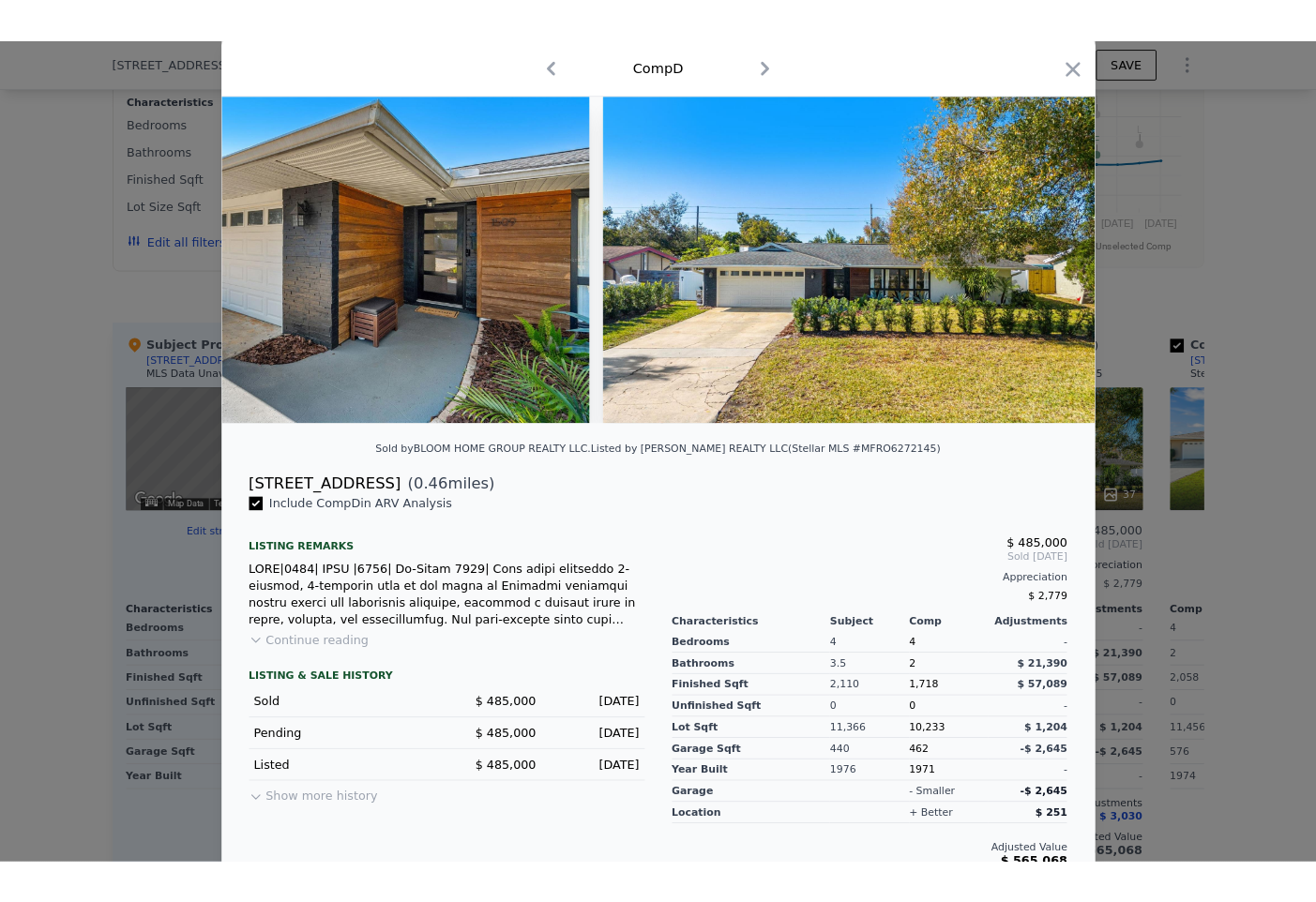
scroll to position [83, 0]
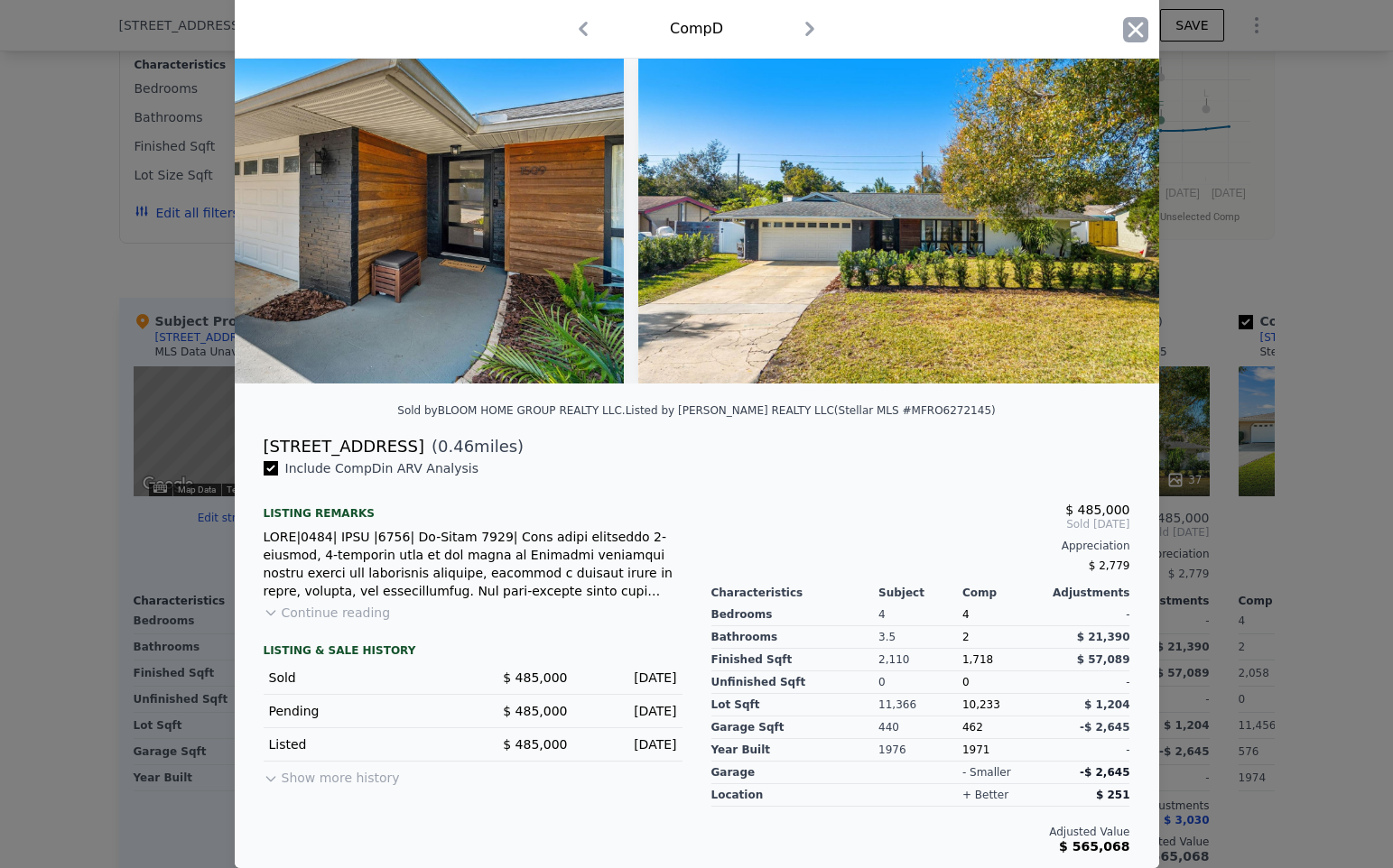
click at [1130, 36] on icon "button" at bounding box center [1135, 29] width 25 height 25
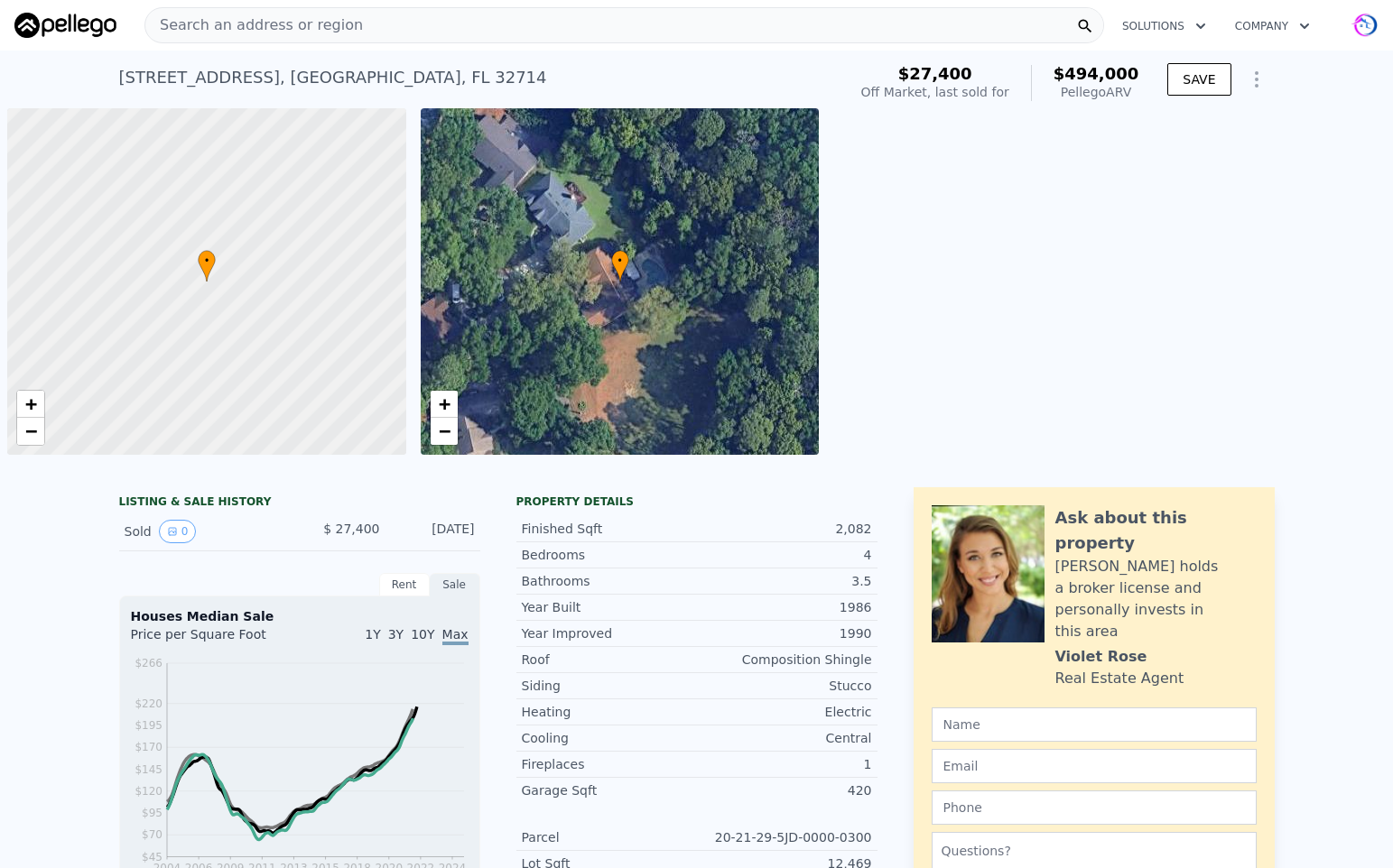
scroll to position [0, 7]
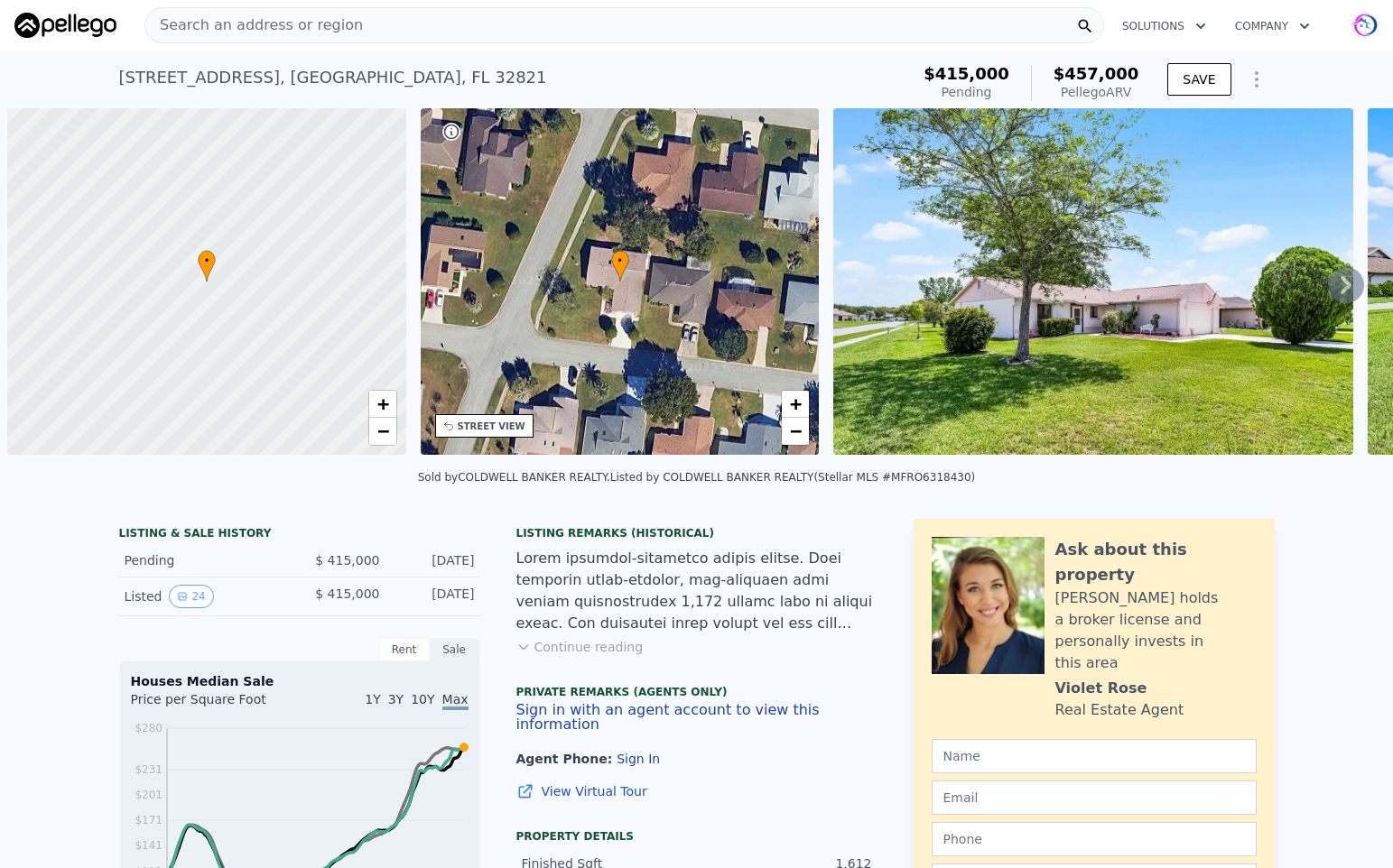
scroll to position [0, 7]
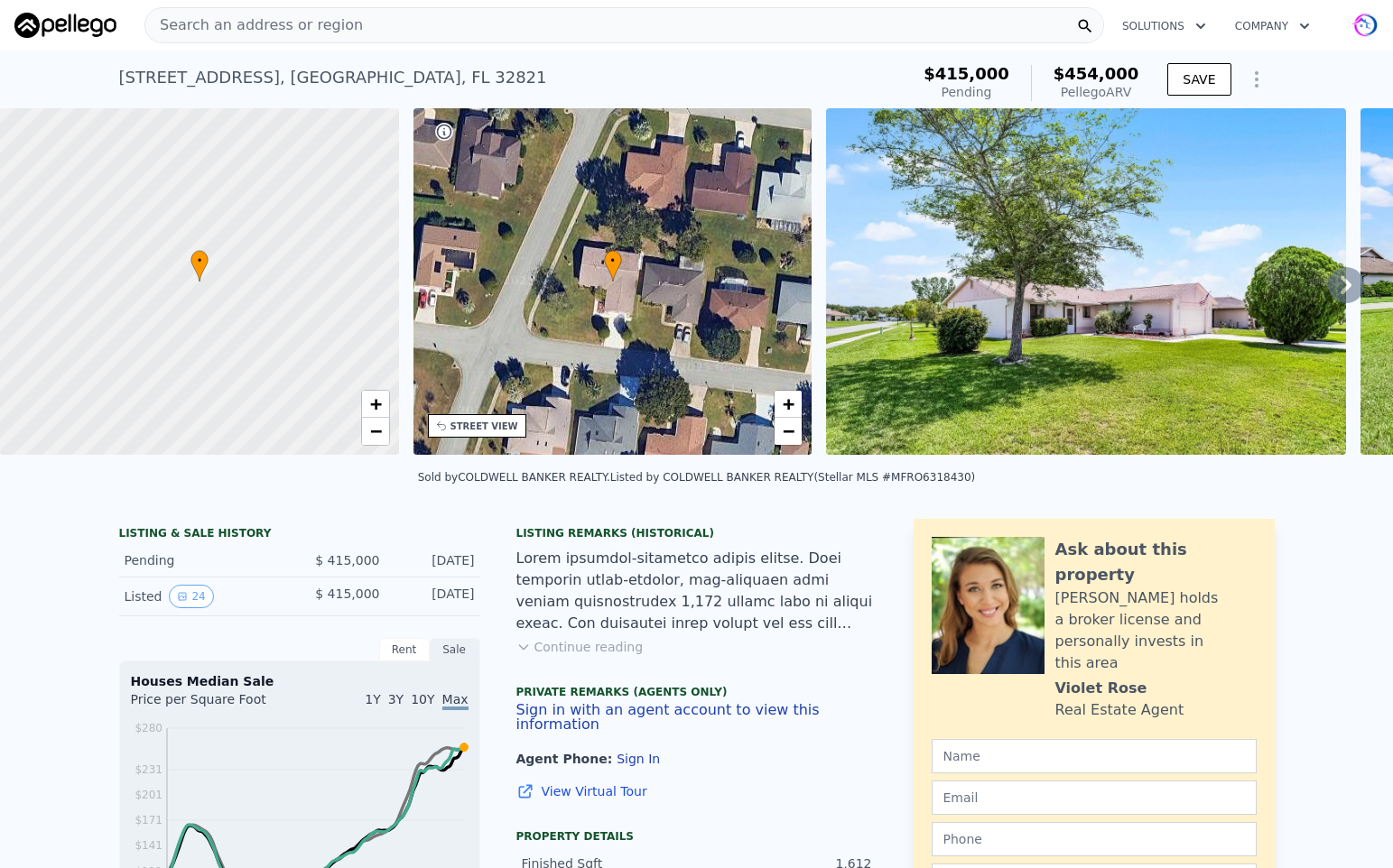
checkbox input "true"
type input "$ 454,000"
type input "$ 29,038"
click at [214, 24] on span "Search an address or region" at bounding box center [254, 24] width 218 height 22
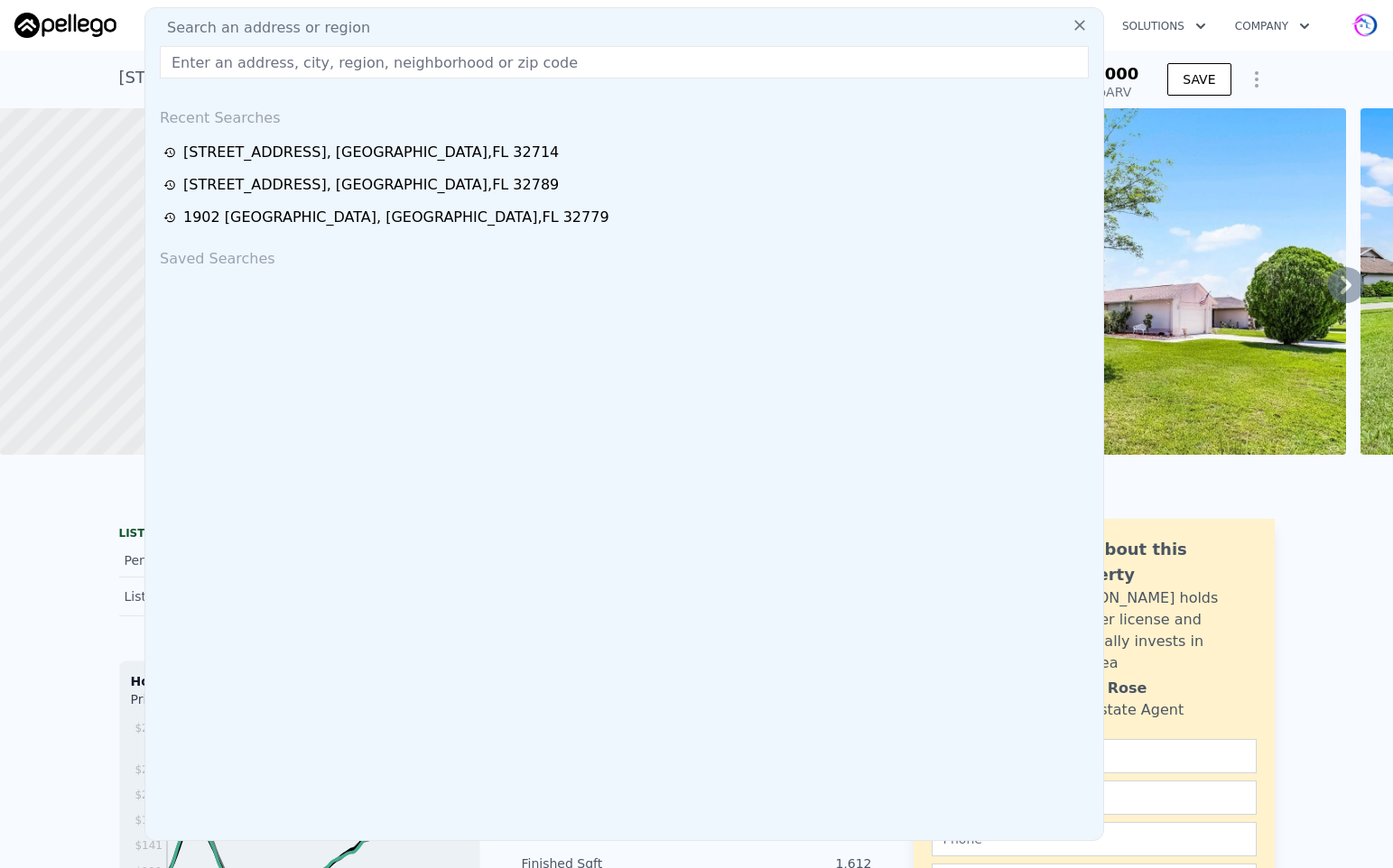
paste input "817 Meiner Blvd Altamonte Springs, FL 32701"
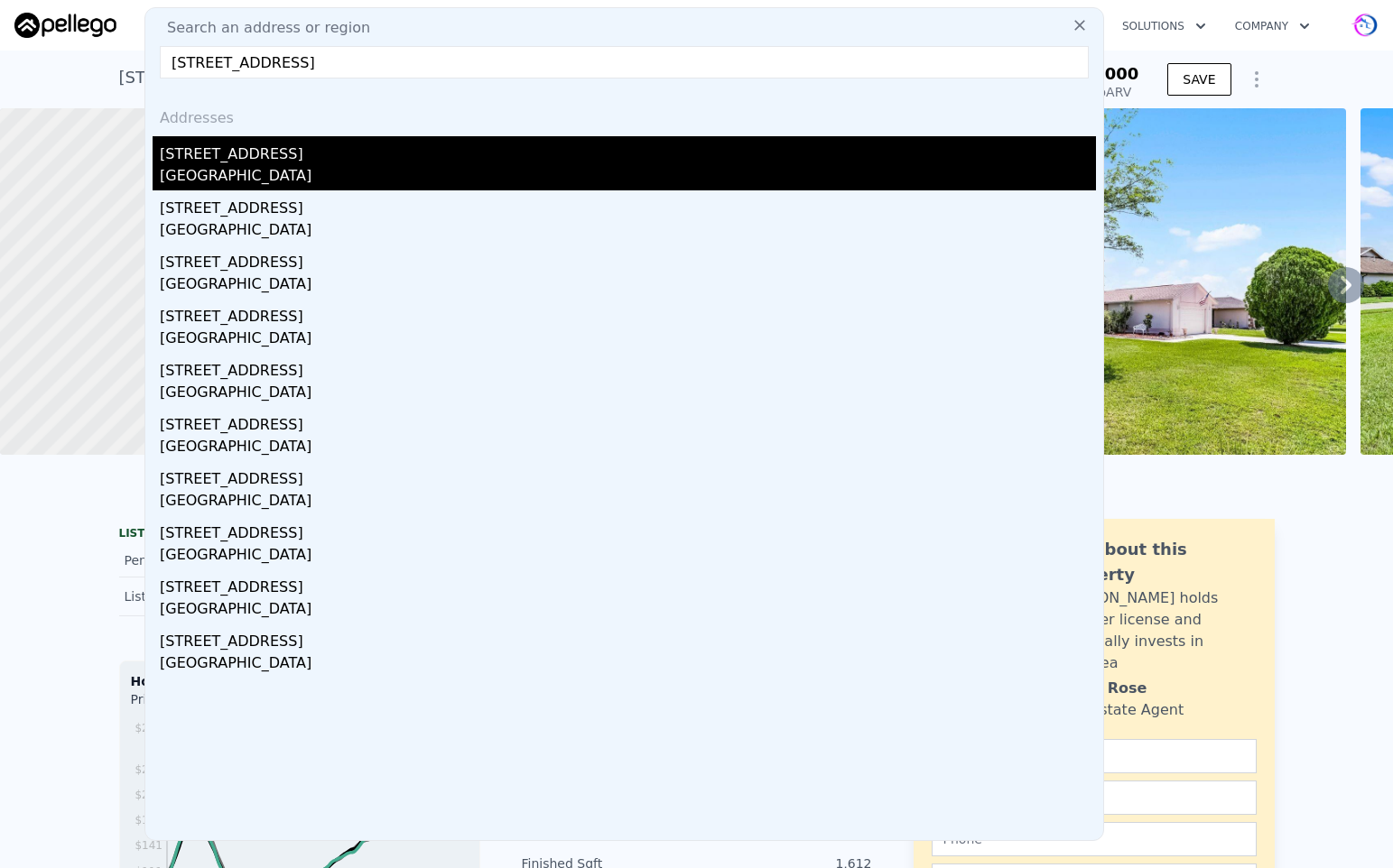
type input "817 Meiner Blvd Altamonte Springs, FL 32701"
click at [297, 174] on div "Altamonte Springs, FL 32701" at bounding box center [628, 178] width 936 height 25
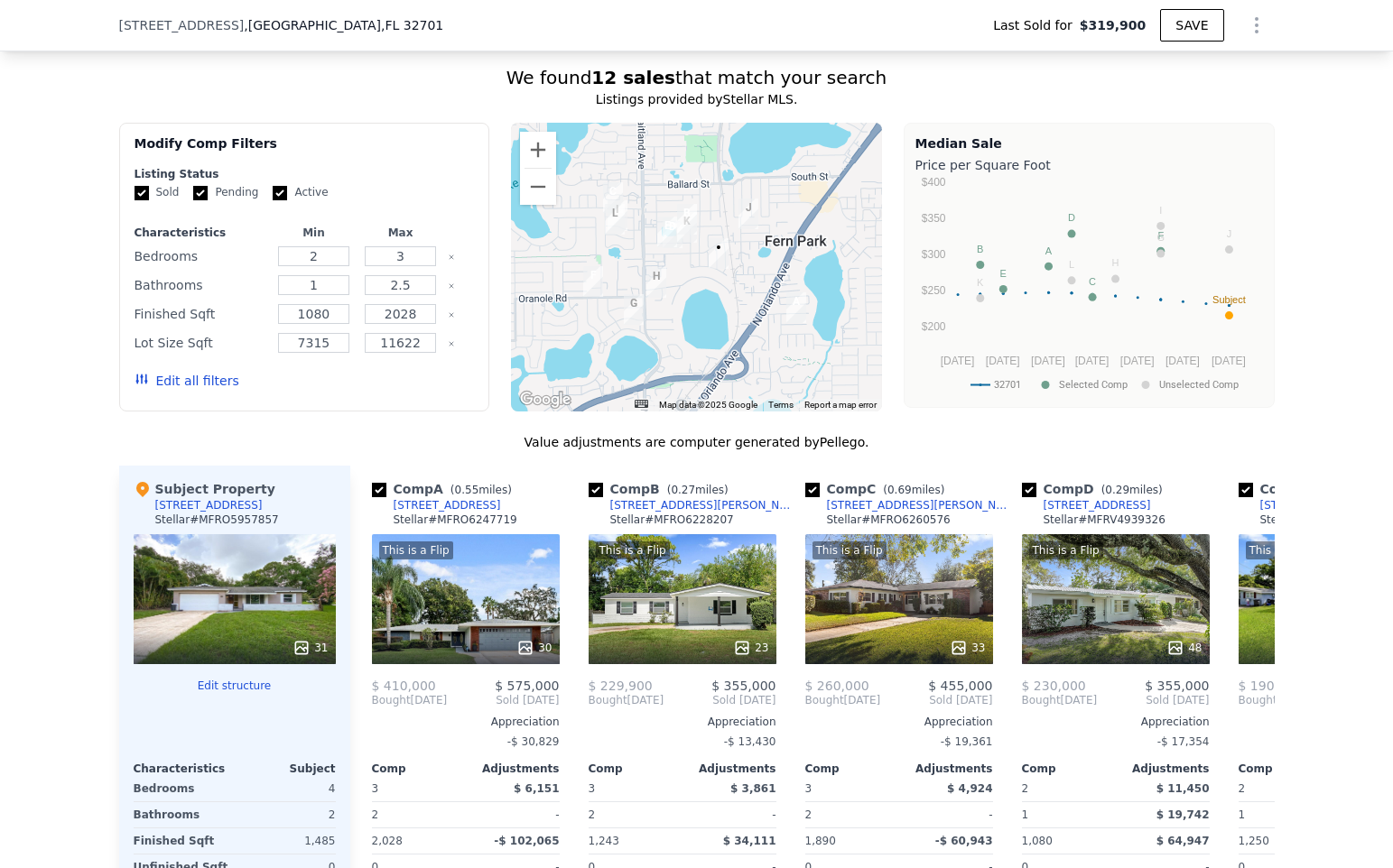
scroll to position [1568, 0]
click at [527, 148] on button "Zoom in" at bounding box center [538, 151] width 36 height 36
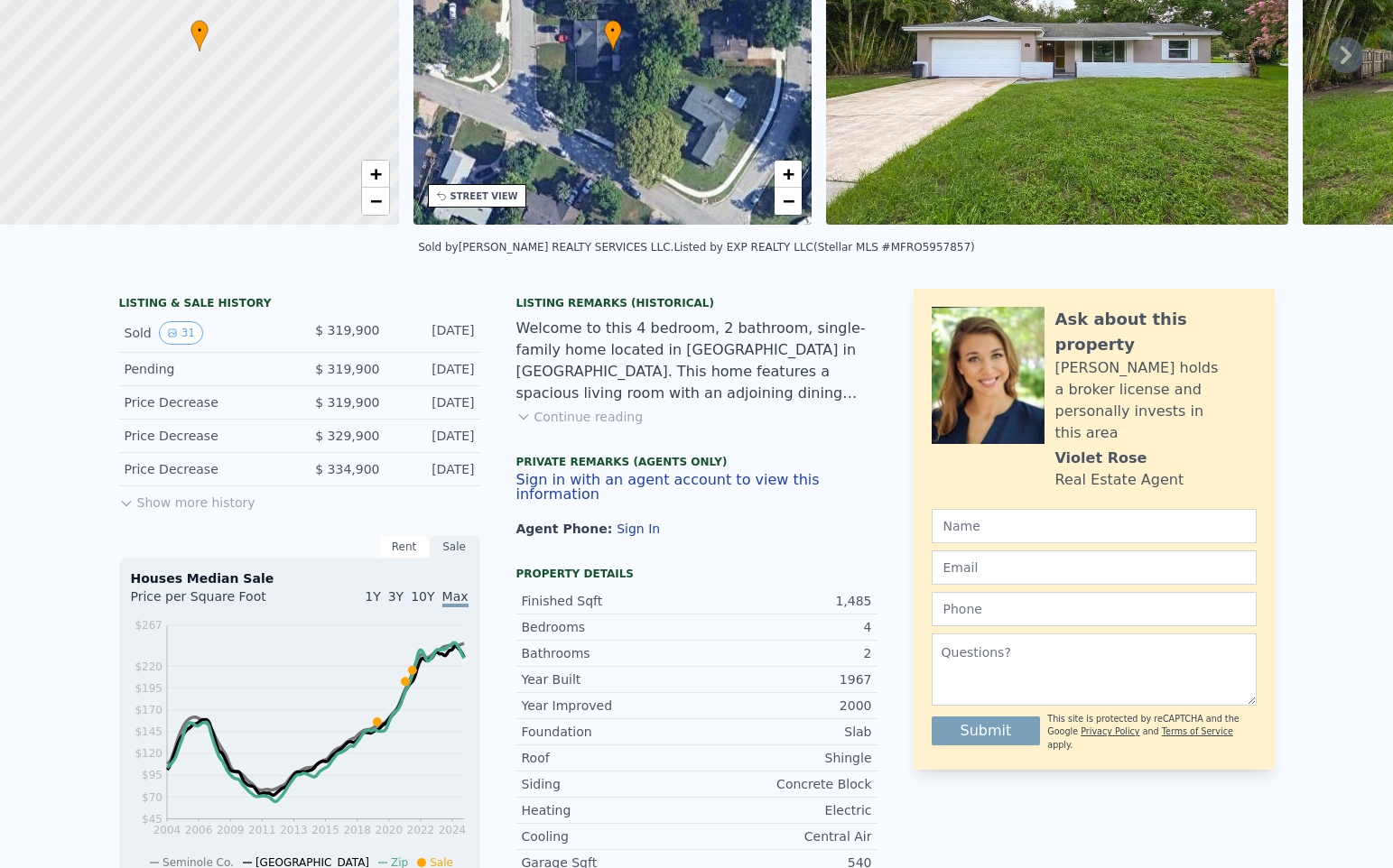
scroll to position [7, 0]
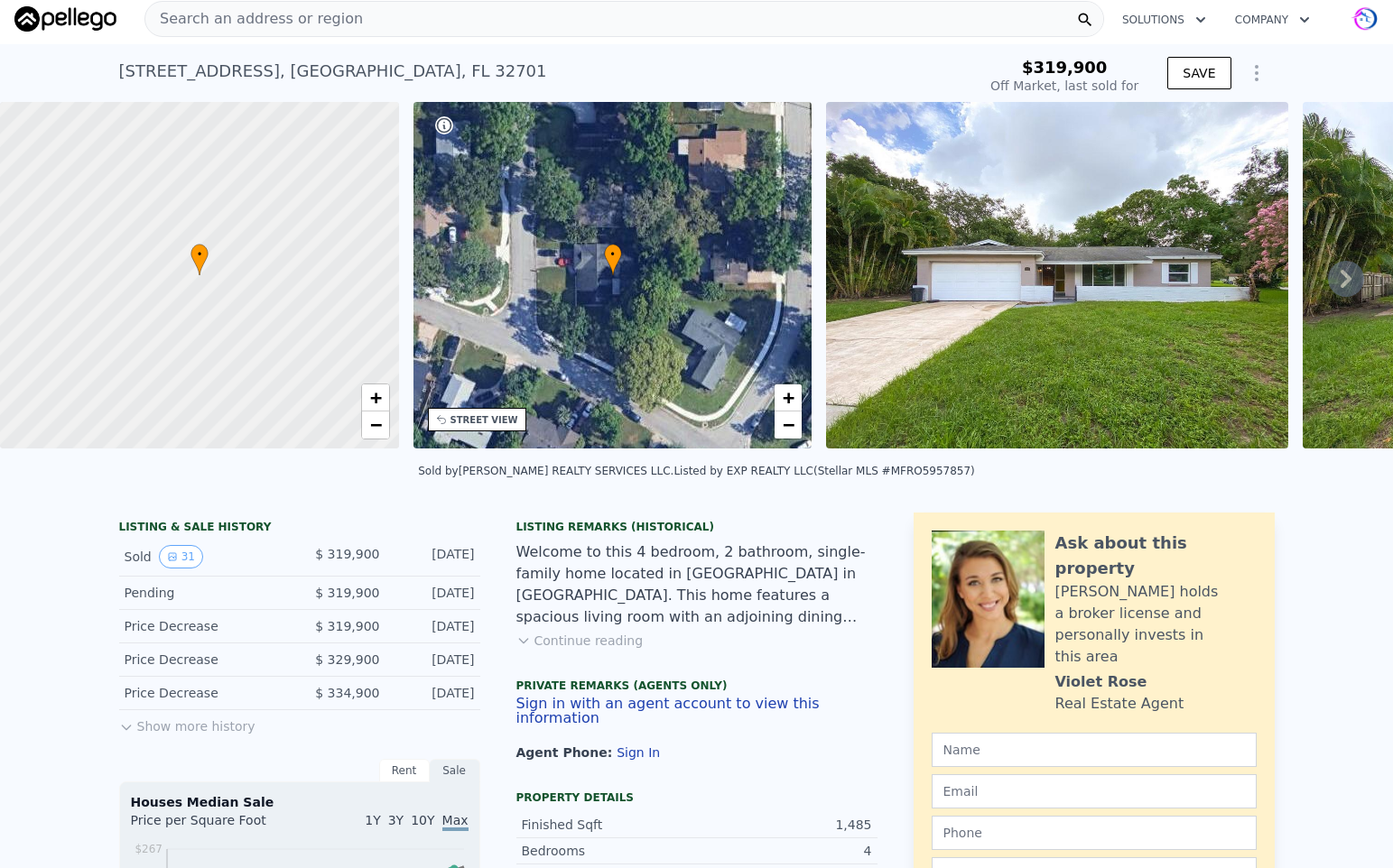
click at [166, 18] on span "Search an address or region" at bounding box center [254, 19] width 218 height 22
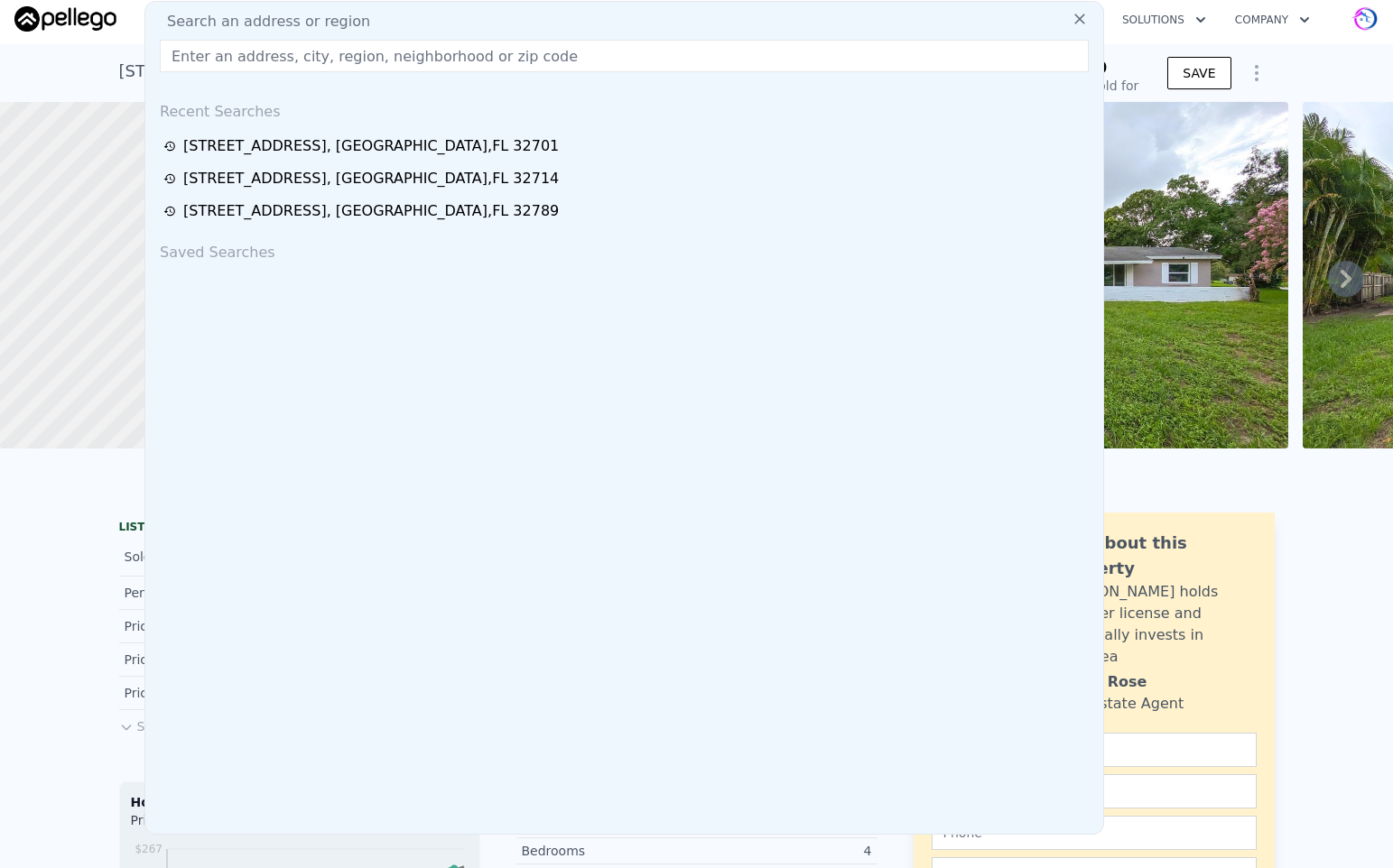
type input "$ 434,000"
type input "$ 65,991"
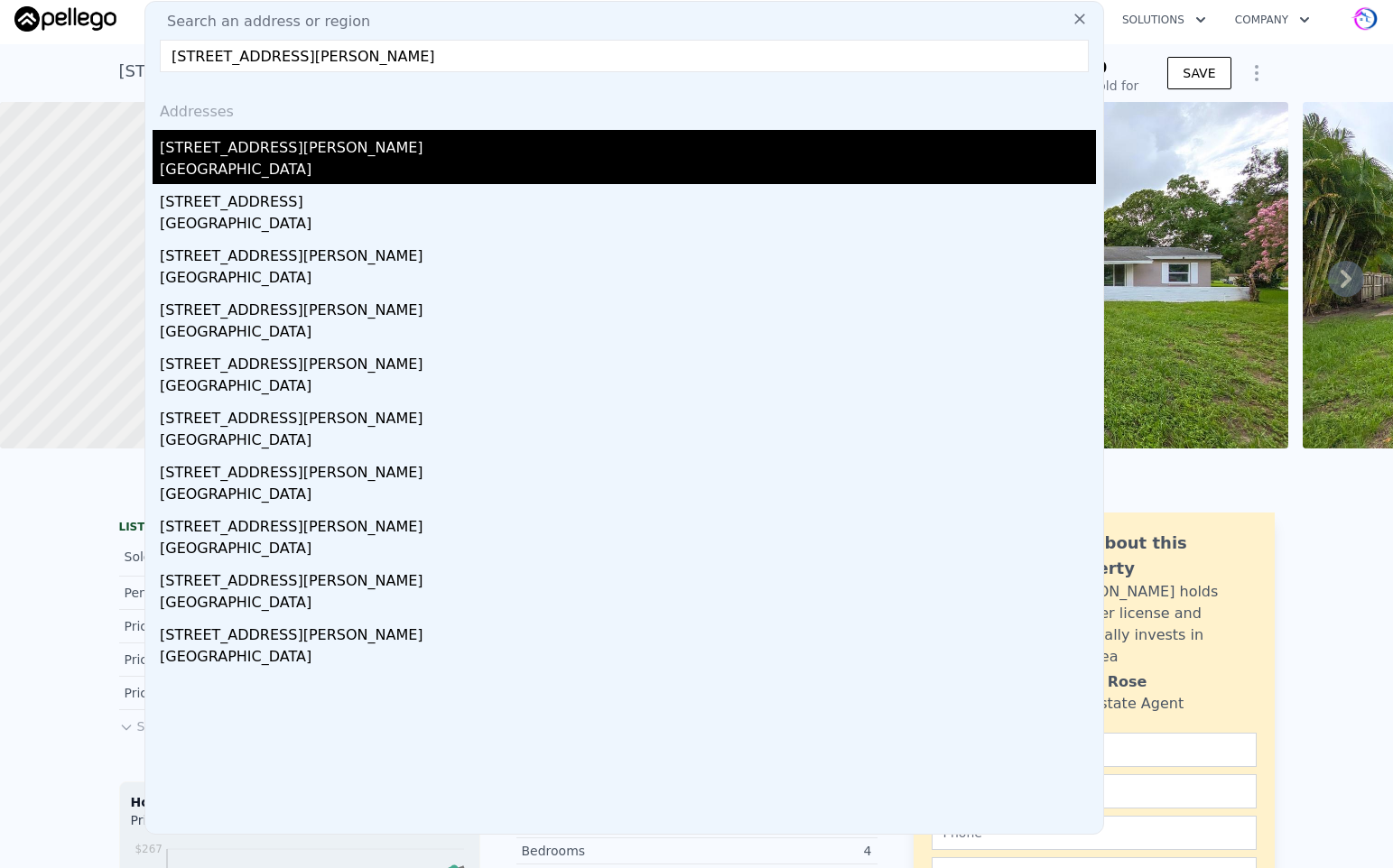
type input "5923 Stratton Ln Orlando, FL 32808"
click at [260, 168] on div "Pine Hills, FL 32808" at bounding box center [628, 171] width 936 height 25
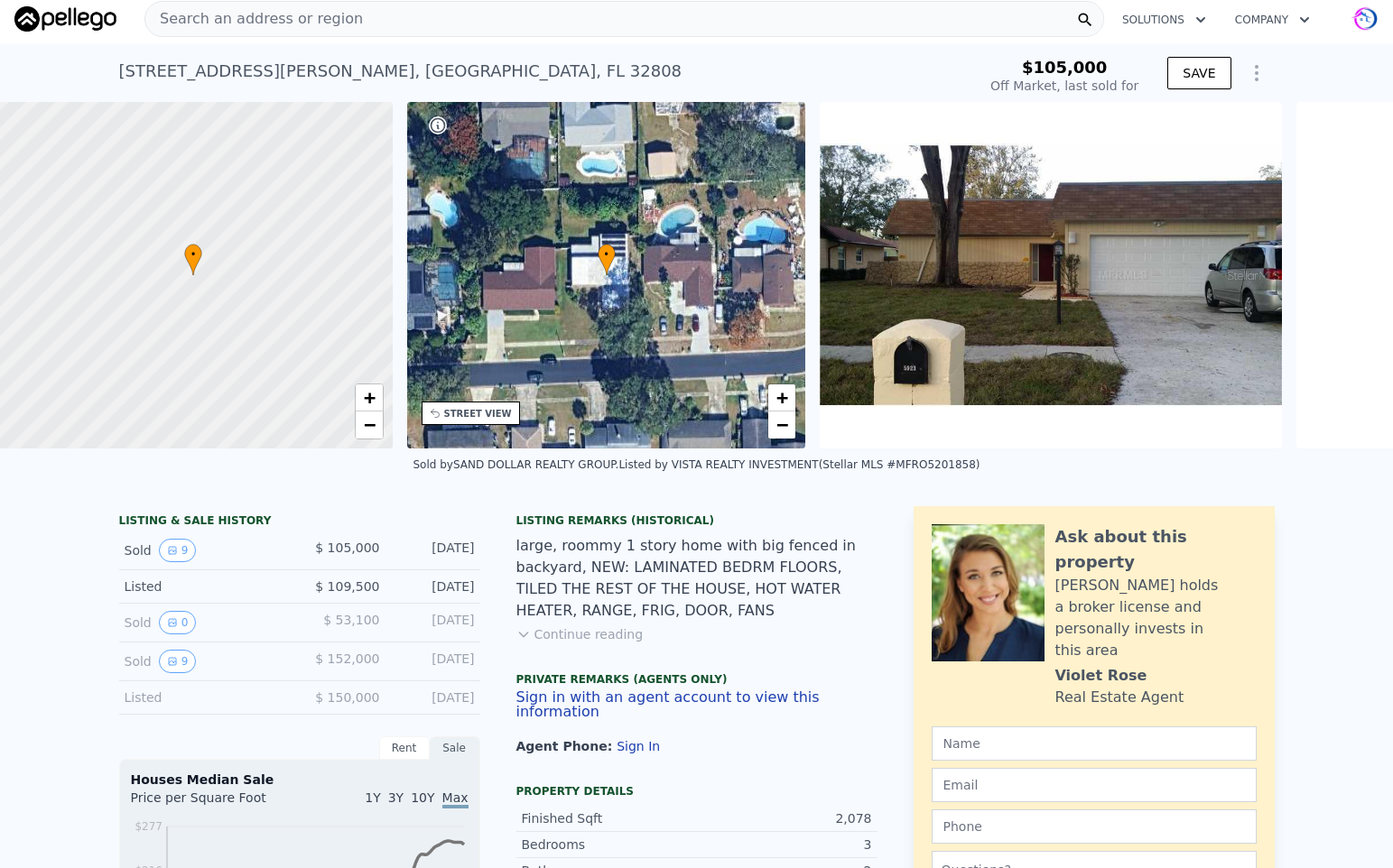
scroll to position [0, 7]
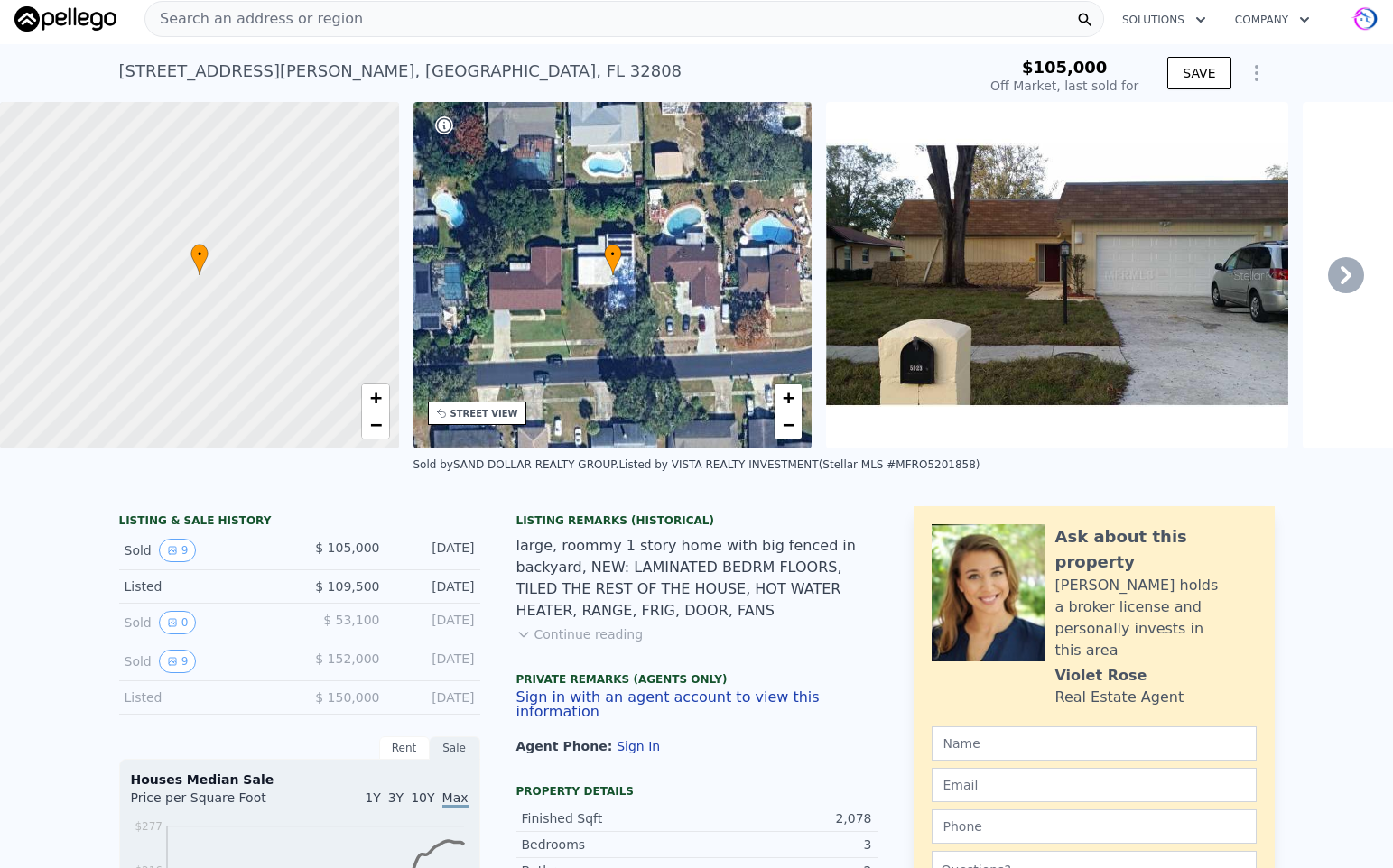
type input "$ 390,000"
type input "$ 253,634"
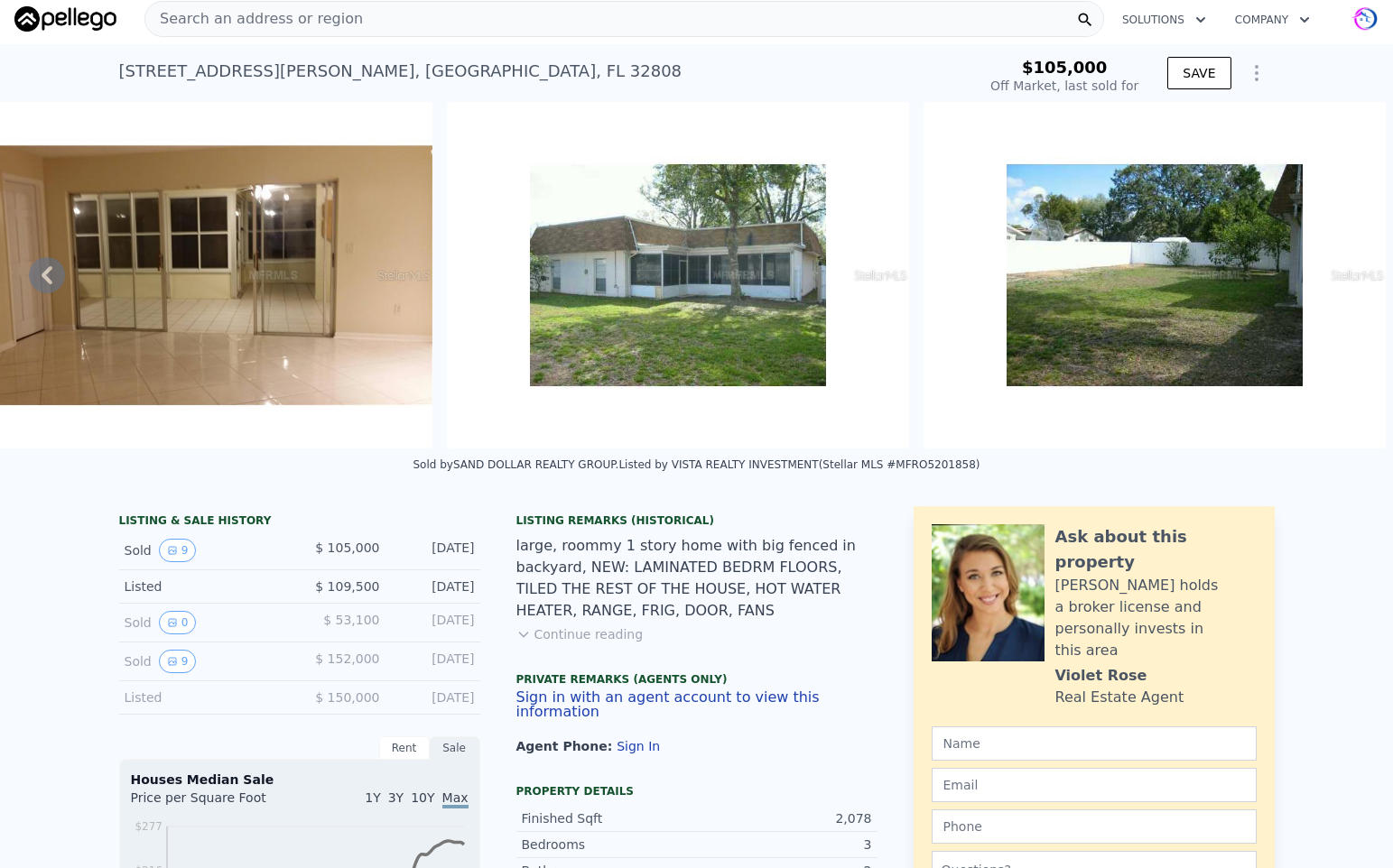
scroll to position [0, 0]
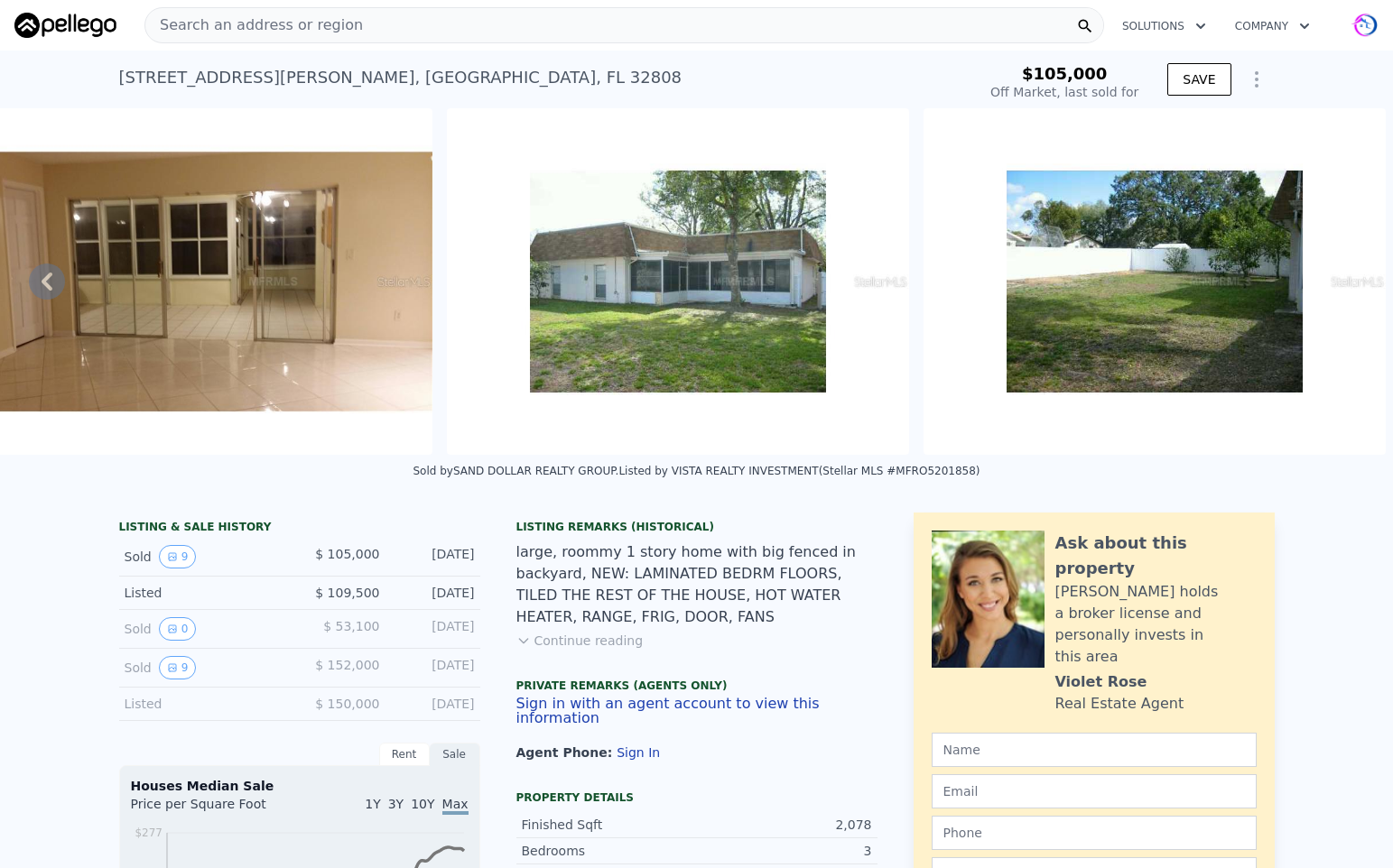
click at [51, 274] on icon at bounding box center [47, 281] width 11 height 18
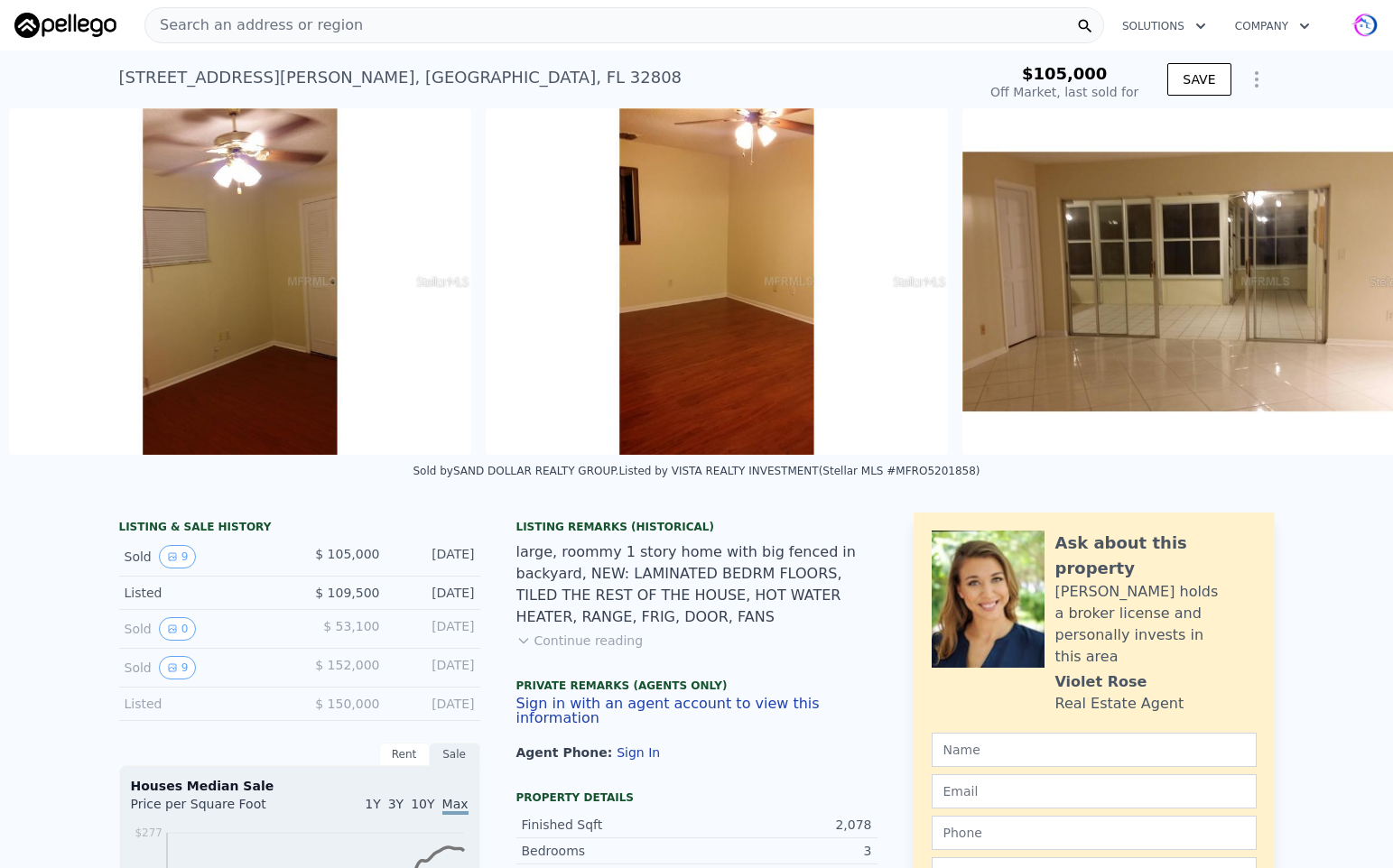
scroll to position [0, 2733]
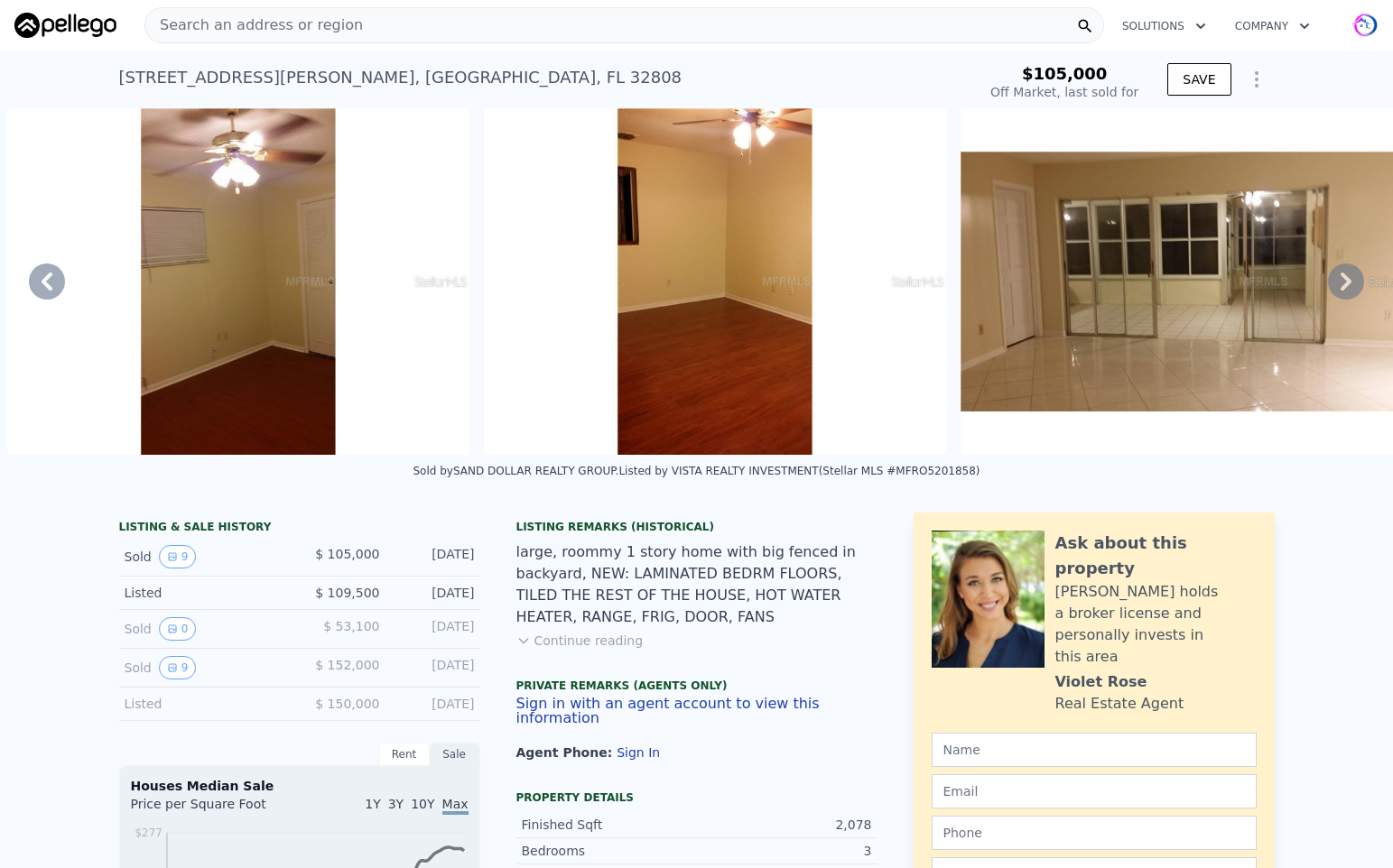
click at [288, 315] on img at bounding box center [239, 282] width 462 height 347
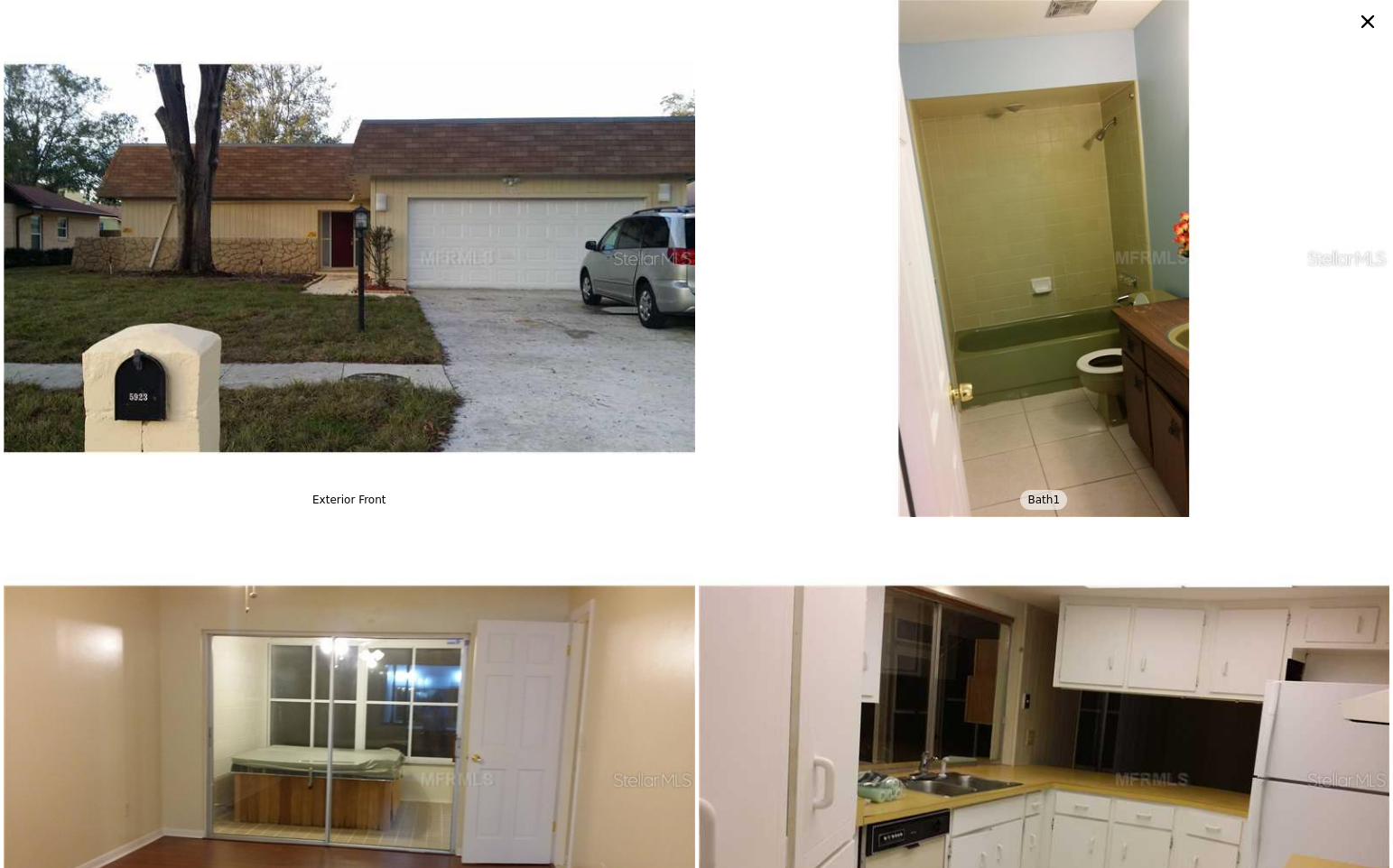
scroll to position [0, 0]
click at [1371, 25] on icon at bounding box center [1368, 22] width 13 height 13
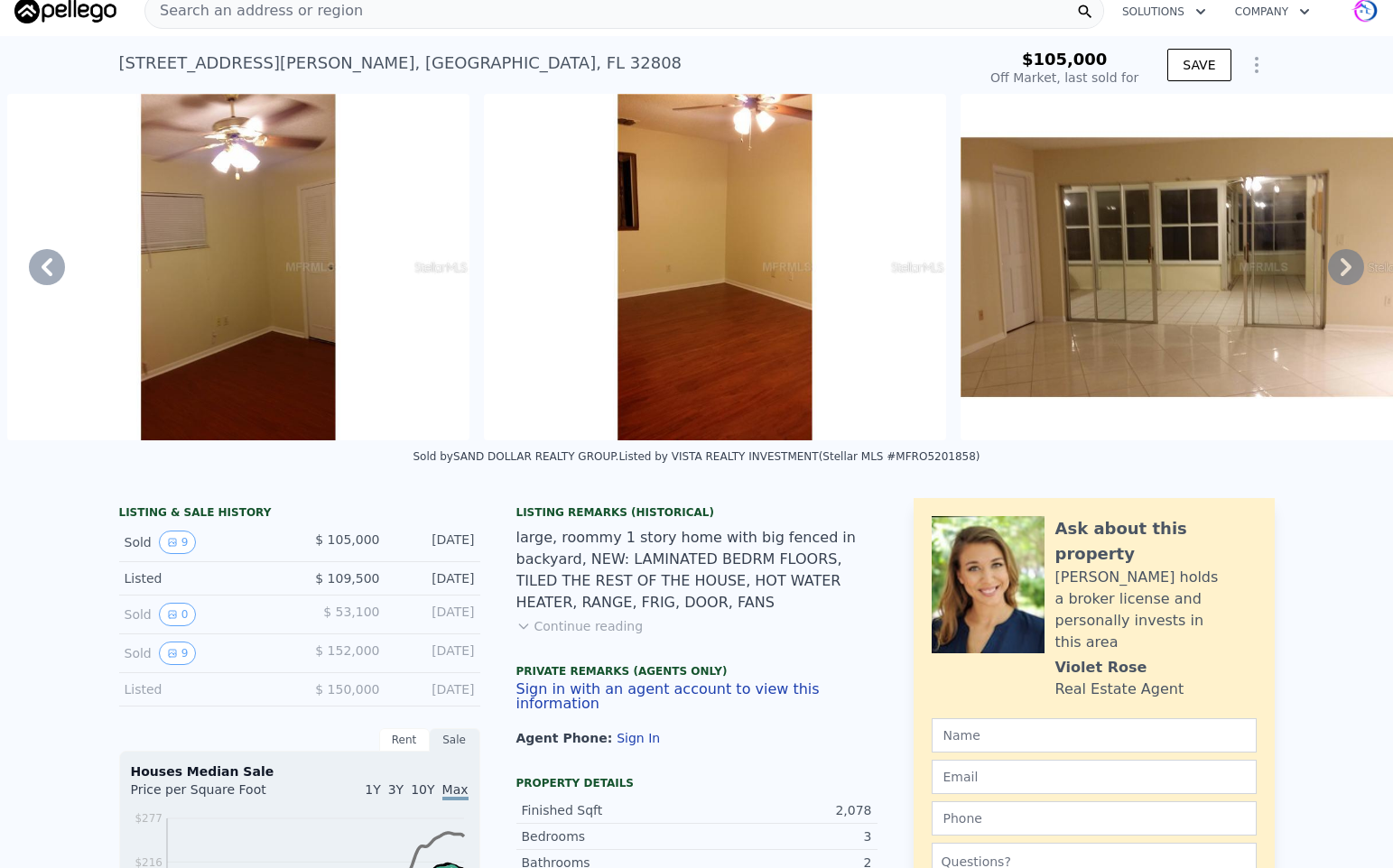
scroll to position [18, 0]
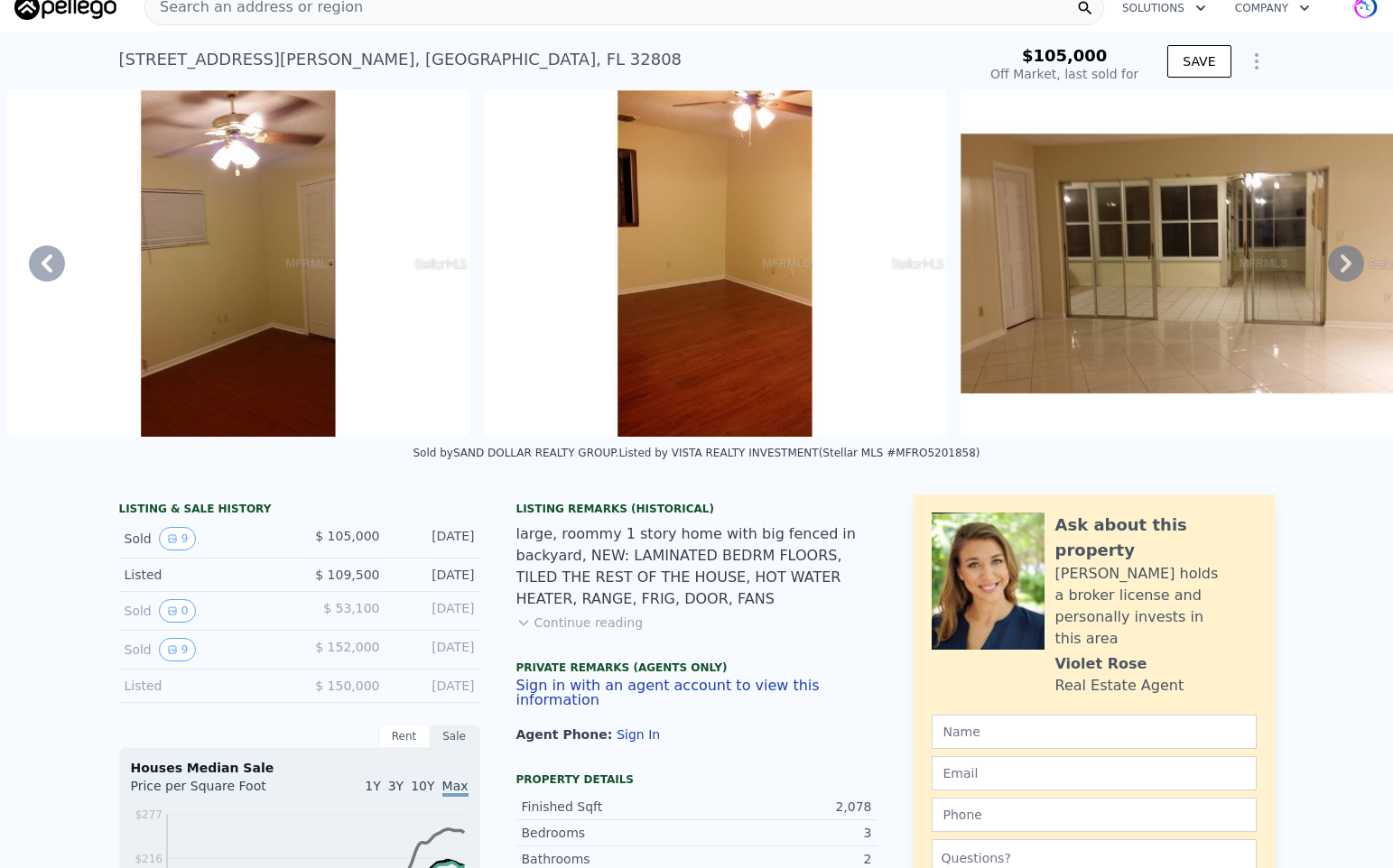
click at [537, 621] on button "Continue reading" at bounding box center [580, 622] width 127 height 18
